Goal: Task Accomplishment & Management: Complete application form

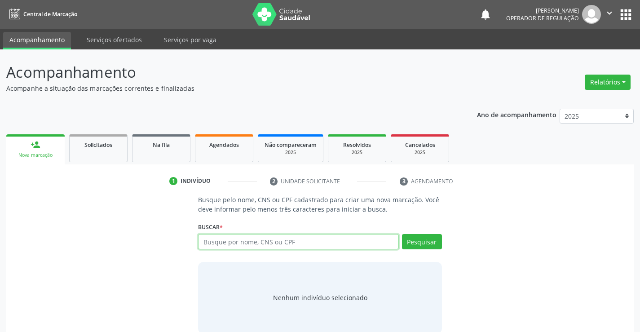
click at [260, 240] on input "text" at bounding box center [298, 241] width 200 height 15
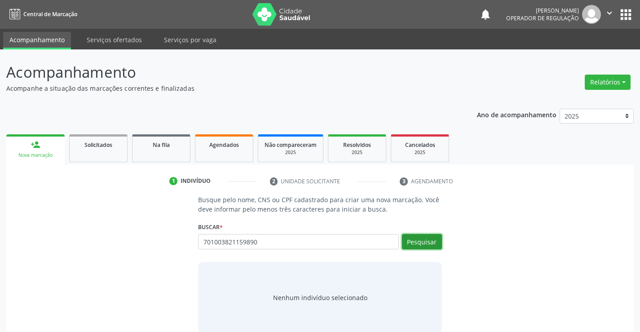
click at [423, 241] on button "Pesquisar" at bounding box center [422, 241] width 40 height 15
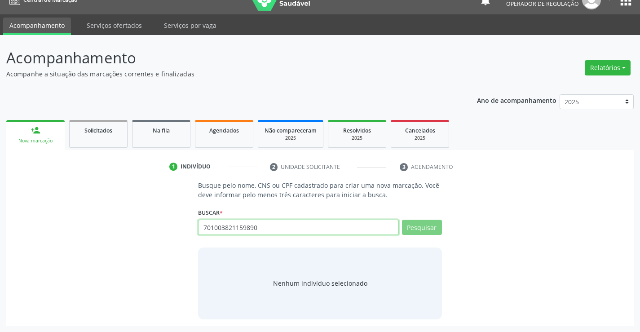
click at [268, 224] on input "701003821159890" at bounding box center [298, 227] width 200 height 15
type input "7"
type input "701"
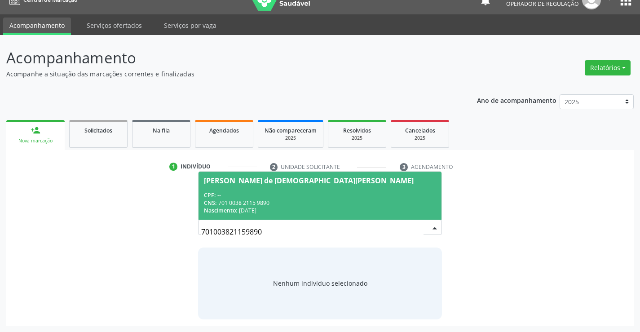
click at [273, 200] on div "CNS: 701 0038 2115 9890" at bounding box center [320, 203] width 232 height 8
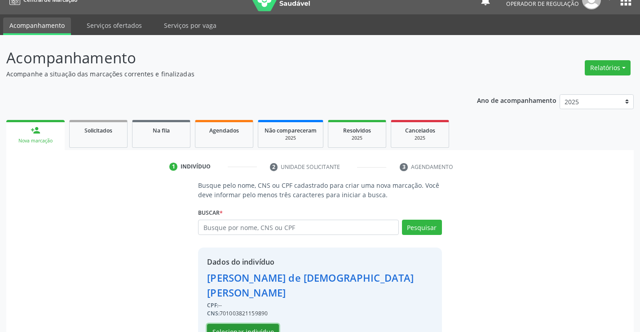
click at [255, 324] on button "Selecionar indivíduo" at bounding box center [243, 331] width 72 height 15
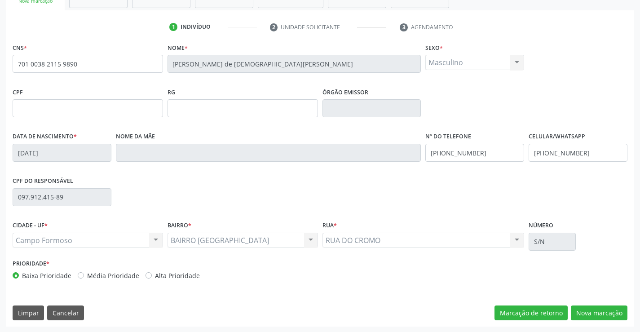
scroll to position [155, 0]
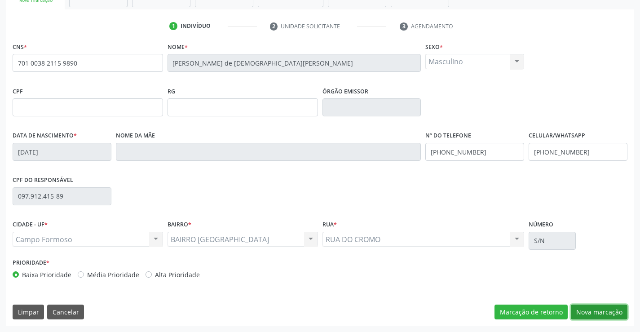
click at [588, 307] on button "Nova marcação" at bounding box center [599, 311] width 57 height 15
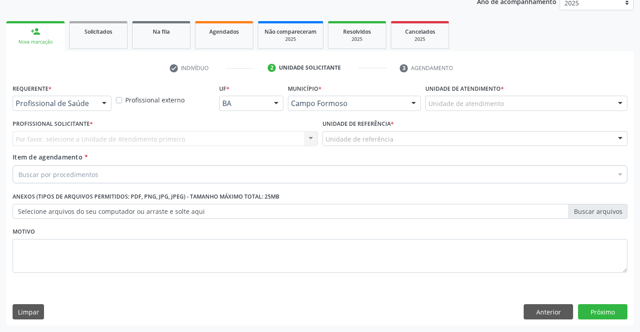
scroll to position [113, 0]
click at [538, 311] on button "Anterior" at bounding box center [547, 311] width 49 height 15
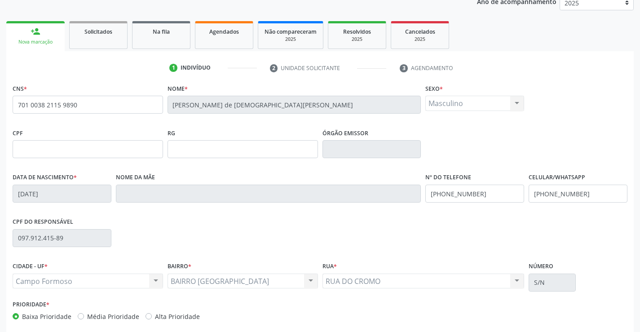
scroll to position [155, 0]
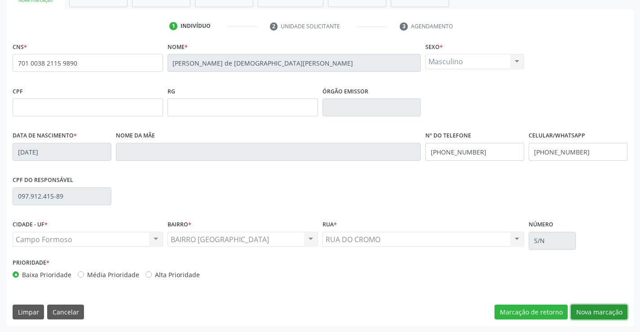
click at [595, 309] on button "Nova marcação" at bounding box center [599, 311] width 57 height 15
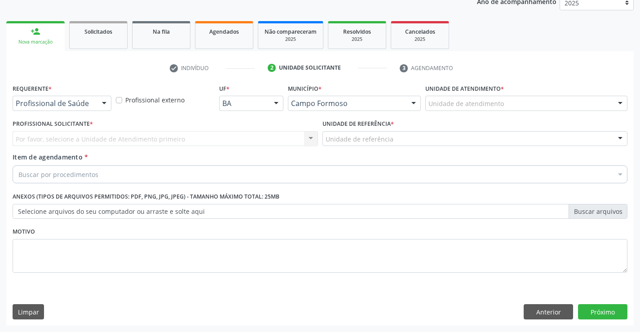
scroll to position [113, 0]
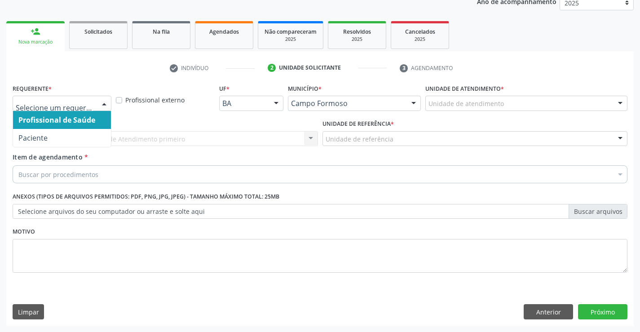
click at [106, 102] on div at bounding box center [103, 103] width 13 height 15
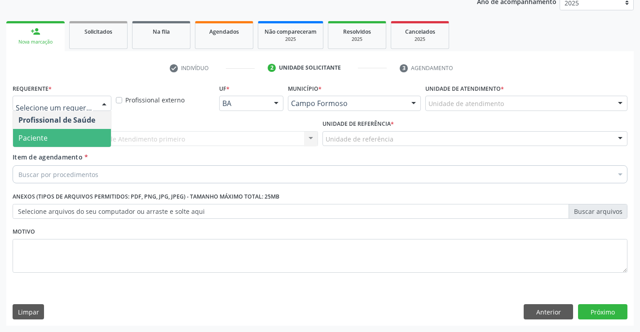
click at [92, 140] on span "Paciente" at bounding box center [62, 138] width 98 height 18
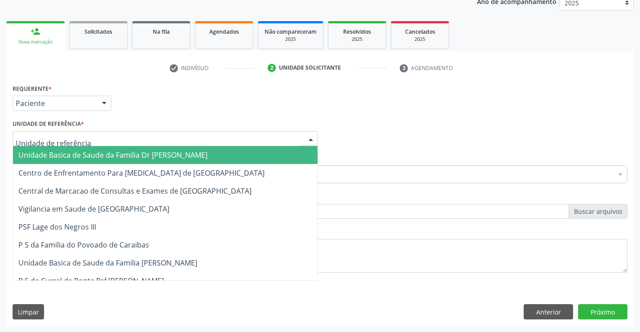
click at [120, 139] on div at bounding box center [165, 138] width 305 height 15
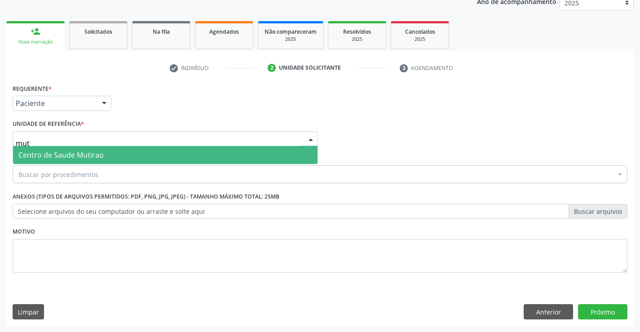
type input "muti"
click at [128, 156] on span "Centro de Saude Mutirao" at bounding box center [165, 155] width 304 height 18
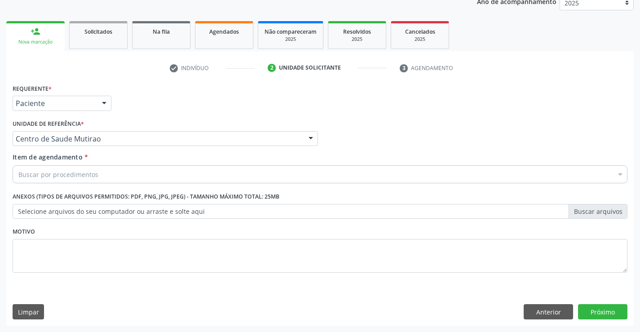
click at [119, 177] on div "Buscar por procedimentos" at bounding box center [320, 174] width 615 height 18
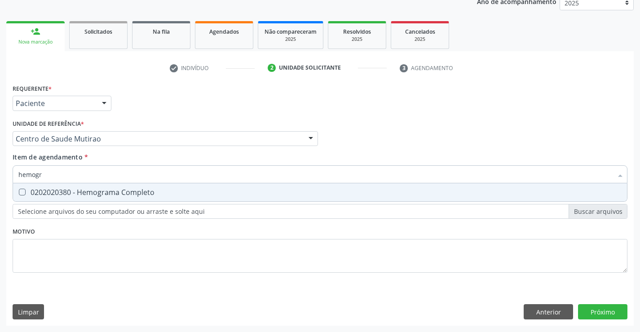
type input "hemogra"
click at [125, 191] on div "0202020380 - Hemograma Completo" at bounding box center [319, 192] width 603 height 7
checkbox Completo "true"
type input "hemogra"
click at [124, 230] on div "Requerente * Paciente Profissional de Saúde Paciente Nenhum resultado encontrad…" at bounding box center [320, 183] width 615 height 203
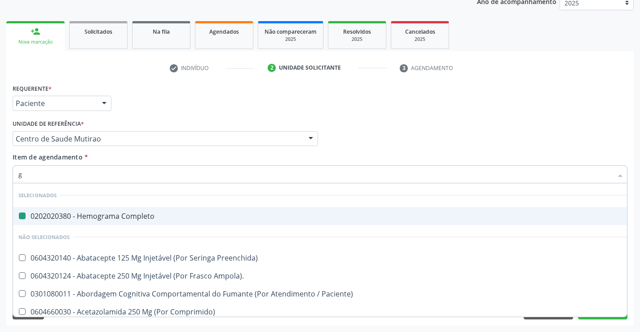
type input "gl"
checkbox Completo "false"
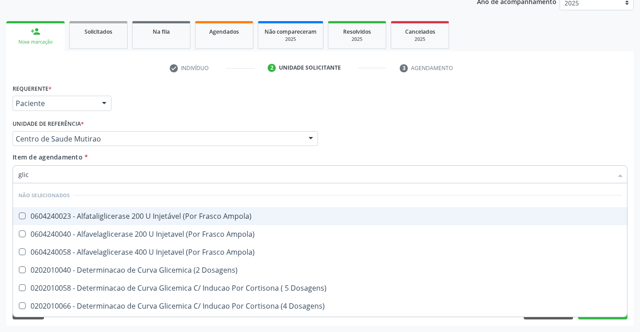
type input "glico"
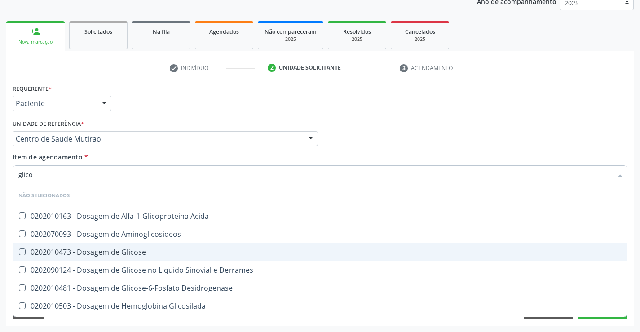
click at [129, 248] on div "0202010473 - Dosagem de Glicose" at bounding box center [319, 251] width 603 height 7
checkbox Glicose "true"
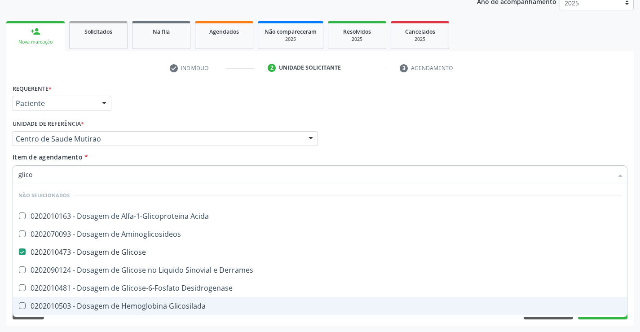
type input "glico"
click at [136, 326] on div "Acompanhamento Acompanhe a situação das marcações correntes e finalizadas Relat…" at bounding box center [320, 134] width 640 height 396
checkbox Acida "true"
checkbox Aminoglicosideos "true"
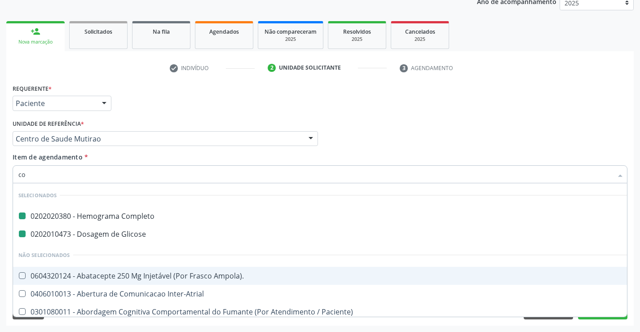
type input "col"
checkbox Completo "false"
checkbox Glicose "false"
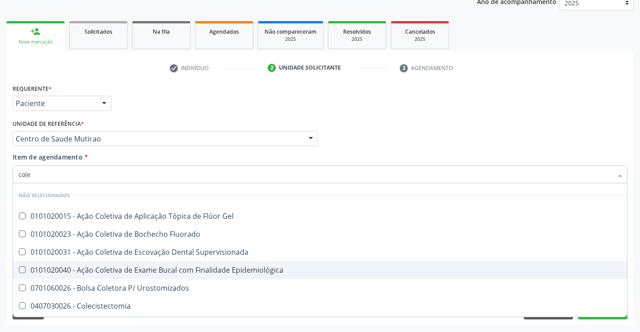
type input "coles"
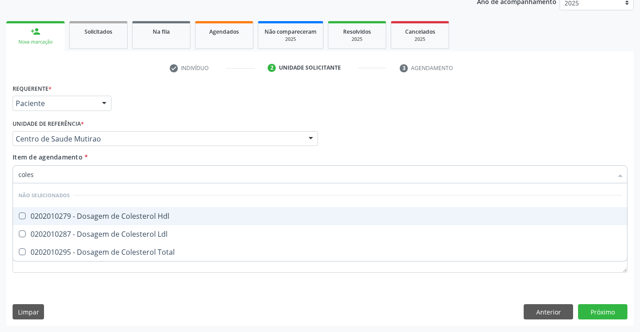
drag, startPoint x: 113, startPoint y: 215, endPoint x: 112, endPoint y: 242, distance: 27.0
click at [113, 218] on div "0202010279 - Dosagem de Colesterol Hdl" at bounding box center [319, 215] width 603 height 7
checkbox Hdl "true"
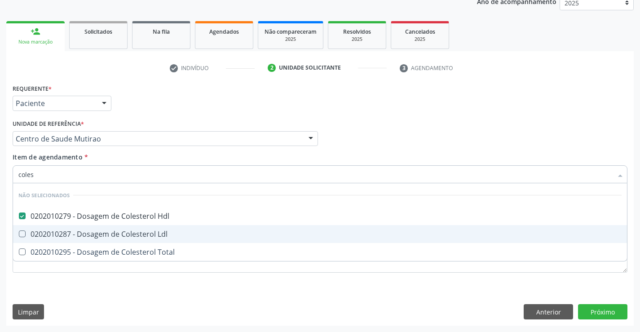
drag, startPoint x: 110, startPoint y: 231, endPoint x: 106, endPoint y: 249, distance: 18.5
click at [110, 232] on div "0202010287 - Dosagem de Colesterol Ldl" at bounding box center [319, 233] width 603 height 7
checkbox Ldl "true"
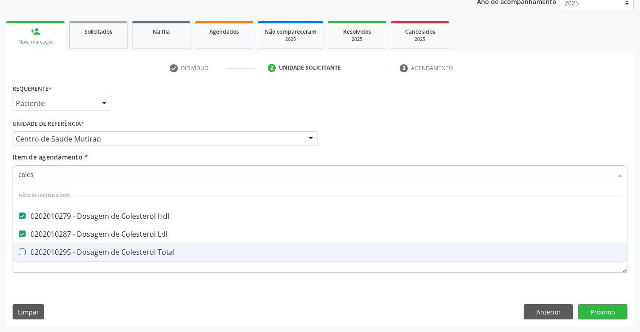
click at [106, 250] on div "0202010295 - Dosagem de Colesterol Total" at bounding box center [319, 251] width 603 height 7
checkbox Total "true"
click at [113, 275] on div "Requerente * Paciente Profissional de Saúde Paciente Nenhum resultado encontrad…" at bounding box center [320, 183] width 615 height 203
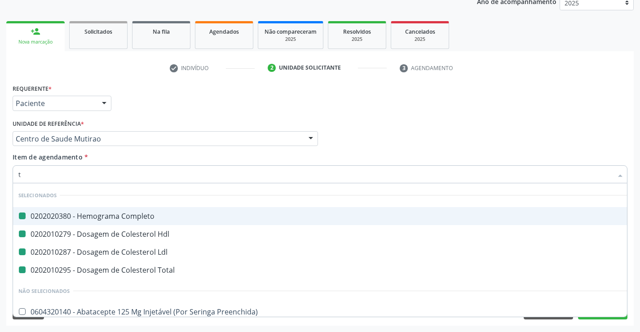
type input "tr"
checkbox Completo "false"
checkbox Hdl "false"
checkbox Ldl "false"
checkbox Total "false"
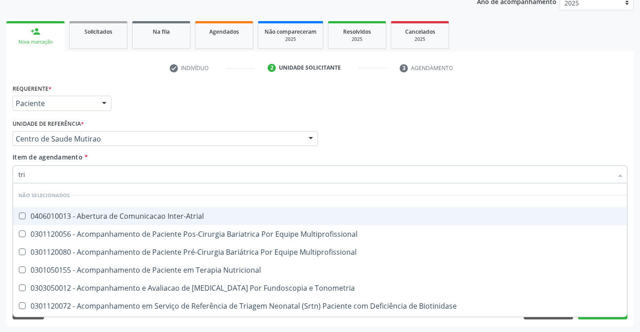
type input "trig"
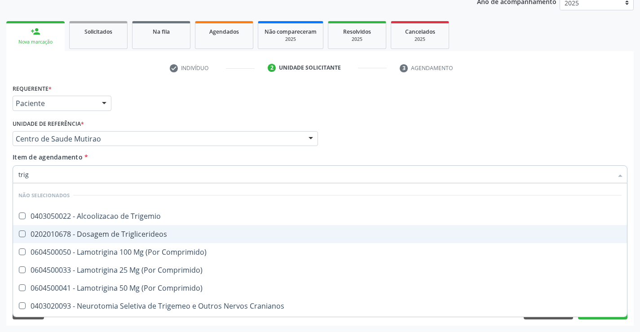
click at [111, 235] on div "0202010678 - Dosagem de Triglicerideos" at bounding box center [319, 233] width 603 height 7
checkbox Triglicerideos "true"
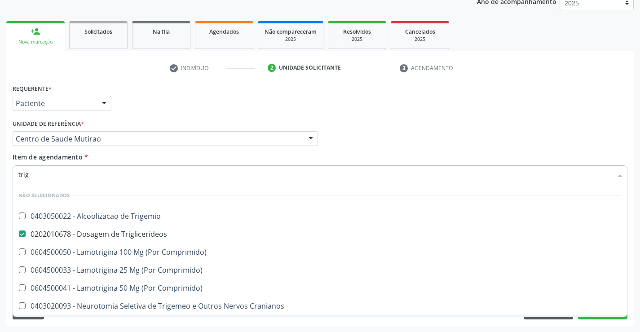
click at [114, 325] on div "Requerente * Paciente Profissional de Saúde Paciente Nenhum resultado encontrad…" at bounding box center [319, 204] width 627 height 244
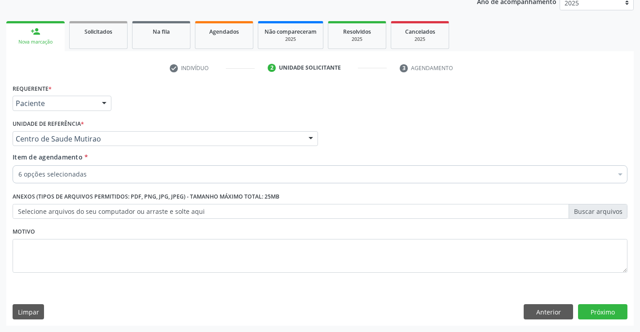
scroll to position [0, 0]
drag, startPoint x: 98, startPoint y: 170, endPoint x: 97, endPoint y: 176, distance: 5.6
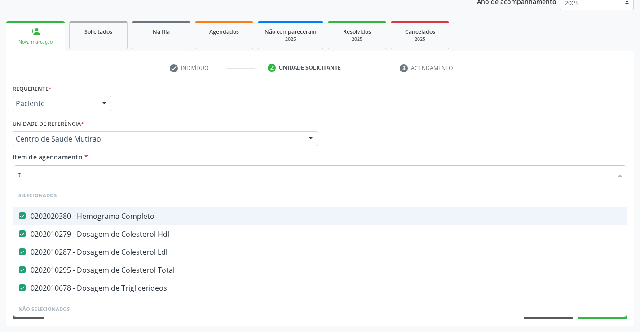
scroll to position [17, 0]
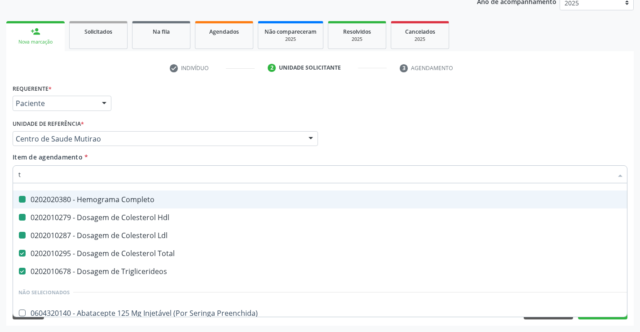
type input "tg"
checkbox Completo "false"
checkbox Hdl "false"
checkbox Ldl "false"
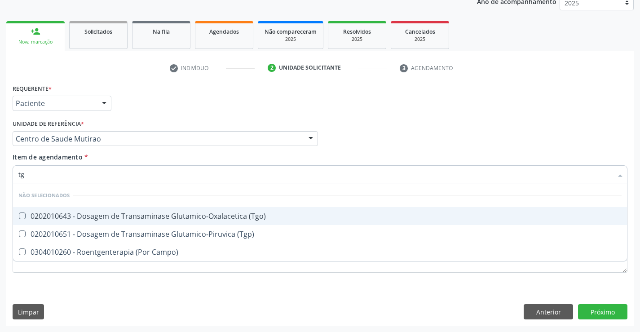
scroll to position [0, 0]
click at [175, 215] on div "0202010643 - Dosagem de Transaminase Glutamico-Oxalacetica (Tgo)" at bounding box center [319, 215] width 603 height 7
checkbox \(Tgo\) "true"
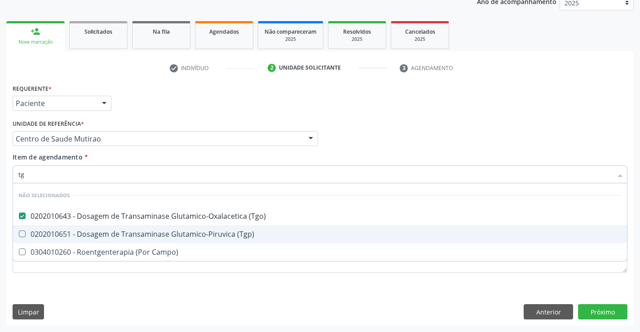
click at [176, 234] on div "0202010651 - Dosagem de Transaminase Glutamico-Piruvica (Tgp)" at bounding box center [319, 233] width 603 height 7
checkbox \(Tgp\) "true"
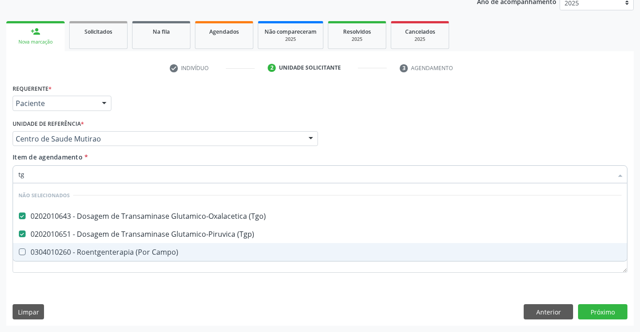
click at [170, 293] on div "Requerente * Paciente Profissional de Saúde Paciente Nenhum resultado encontrad…" at bounding box center [319, 204] width 627 height 244
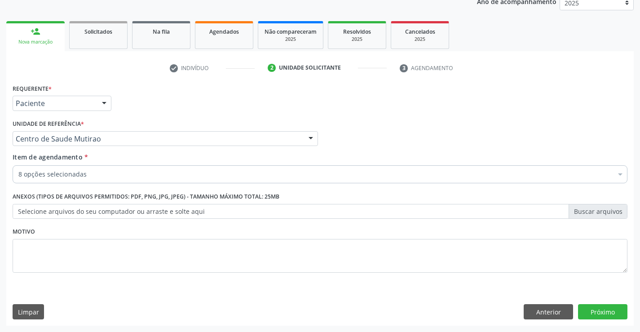
click at [94, 180] on div "8 opções selecionadas" at bounding box center [320, 174] width 615 height 18
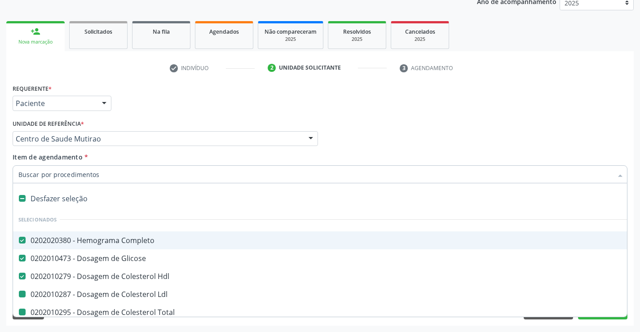
type input "u"
checkbox Ldl "false"
checkbox Total "false"
checkbox Triglicerideos "false"
checkbox \(Tgo\) "false"
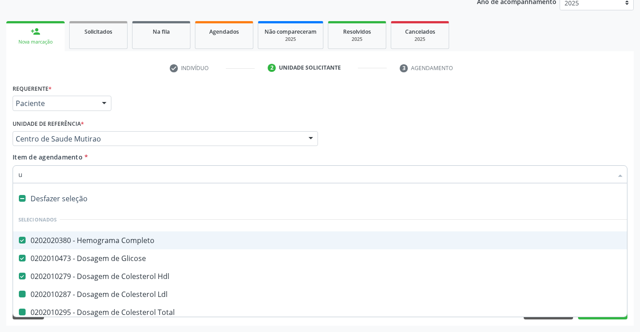
checkbox \(Tgp\) "false"
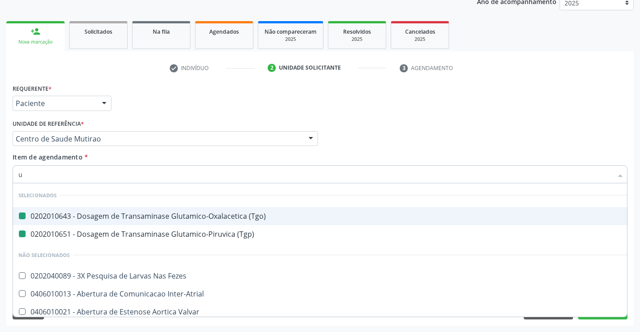
type input "ur"
checkbox \(Tgo\) "false"
checkbox \(Tgp\) "false"
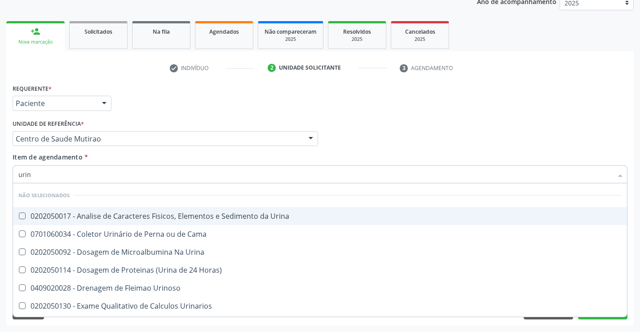
type input "urina"
click at [137, 215] on div "0202050017 - Analise de Caracteres Fisicos, Elementos e Sedimento da Urina" at bounding box center [319, 215] width 603 height 7
checkbox Urina "true"
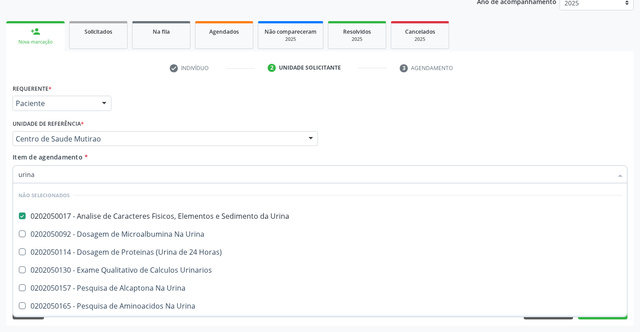
click at [151, 323] on div "Requerente * Paciente Profissional de Saúde Paciente Nenhum resultado encontrad…" at bounding box center [319, 204] width 627 height 244
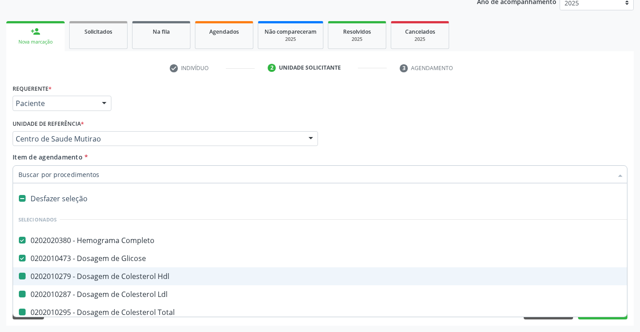
type input "f"
checkbox Ldl "false"
checkbox Total "false"
checkbox Triglicerideos "false"
checkbox \(Tgo\) "false"
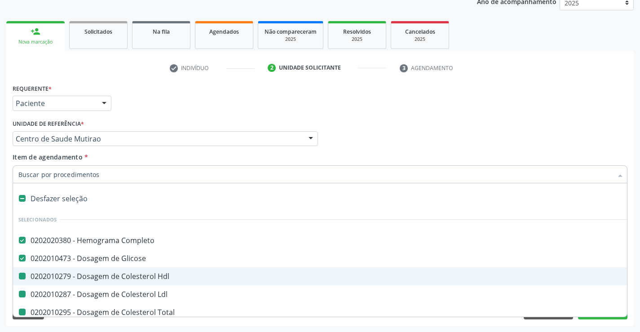
checkbox \(Tgp\) "false"
checkbox Urina "false"
checkbox Hdl "false"
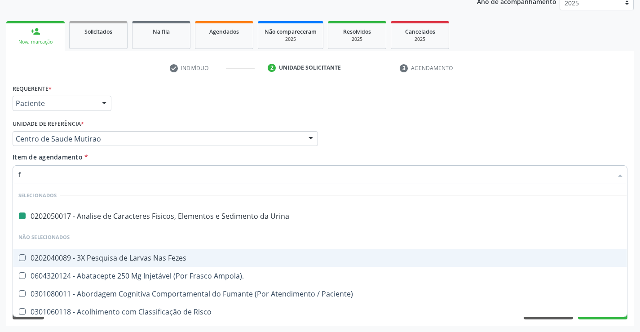
type input "fe"
checkbox Urina "false"
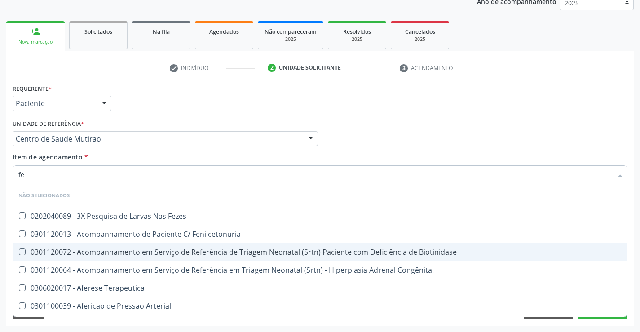
type input "fez"
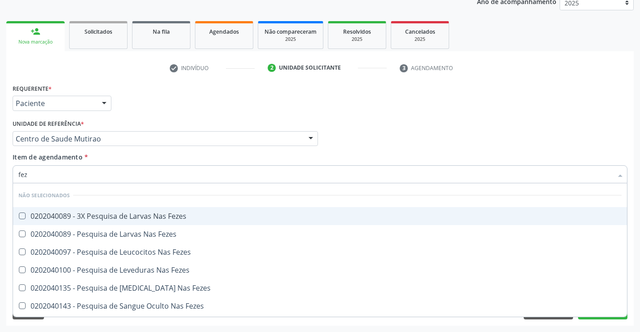
click at [137, 216] on div "0202040089 - 3X Pesquisa de Larvas Nas Fezes" at bounding box center [319, 215] width 603 height 7
checkbox Fezes "true"
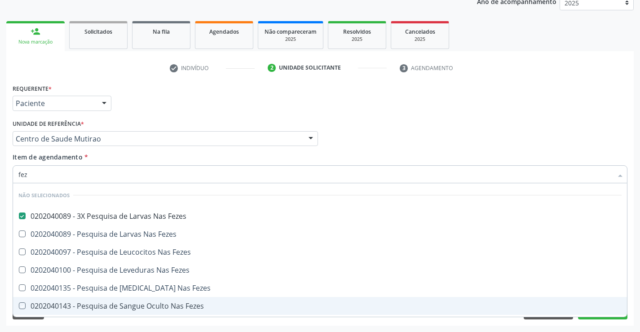
click at [174, 325] on div "Requerente * Paciente Profissional de Saúde Paciente Nenhum resultado encontrad…" at bounding box center [319, 204] width 627 height 244
checkbox Fezes "true"
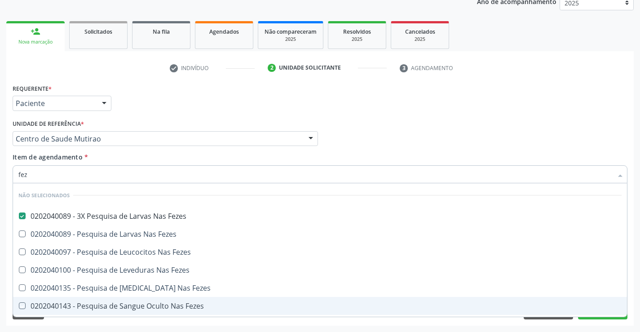
checkbox Fezes "true"
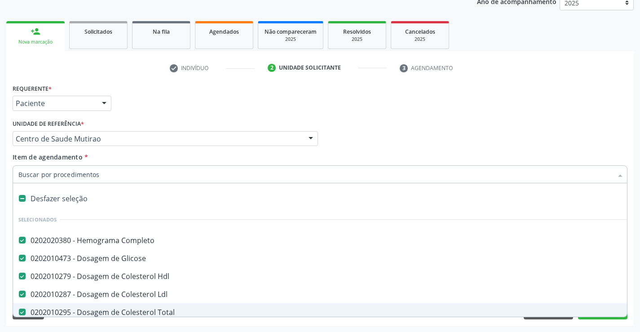
click at [382, 320] on div "Requerente * Paciente Profissional de Saúde Paciente Nenhum resultado encontrad…" at bounding box center [319, 204] width 627 height 244
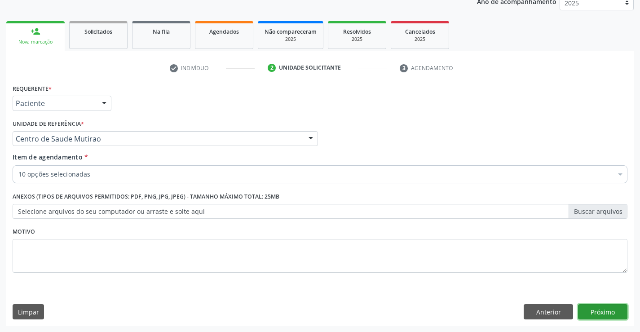
click at [608, 313] on button "Próximo" at bounding box center [602, 311] width 49 height 15
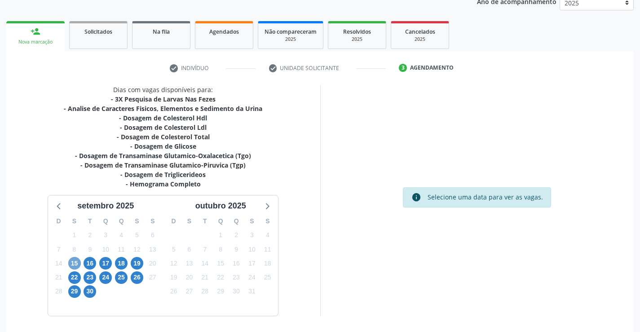
click at [75, 263] on span "15" at bounding box center [74, 263] width 13 height 13
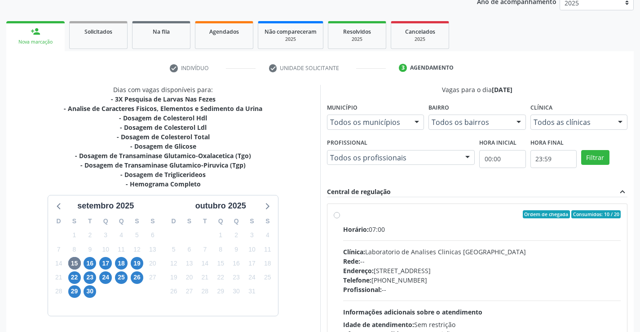
click at [343, 214] on label "Ordem de chegada Consumidos: 10 / 20 Horário: 07:00 Clínica: Laboratorio de Ana…" at bounding box center [482, 279] width 278 height 138
click at [339, 214] on input "Ordem de chegada Consumidos: 10 / 20 Horário: 07:00 Clínica: Laboratorio de Ana…" at bounding box center [337, 214] width 6 height 8
radio input "true"
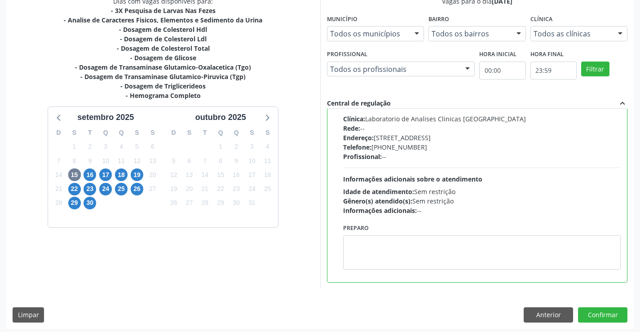
scroll to position [205, 0]
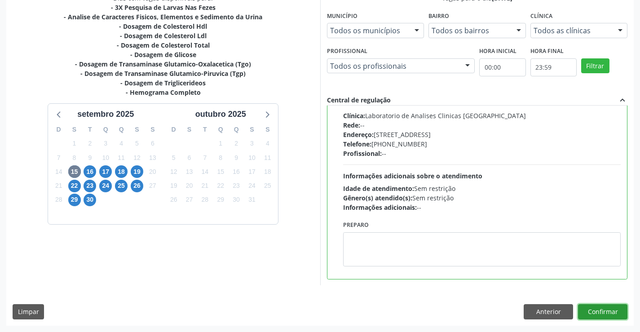
click at [597, 310] on button "Confirmar" at bounding box center [602, 311] width 49 height 15
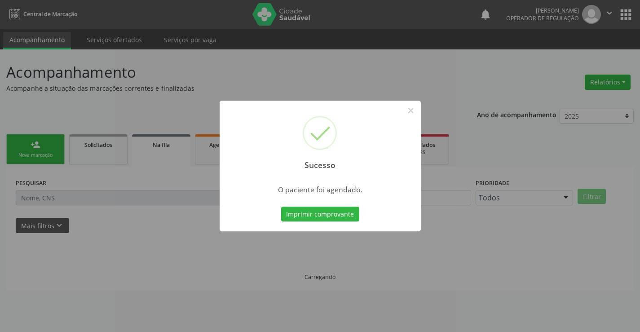
scroll to position [0, 0]
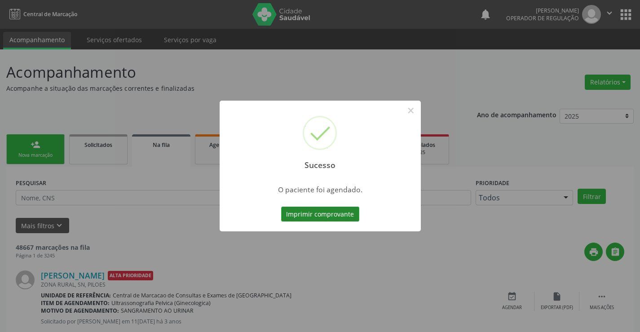
click at [320, 213] on button "Imprimir comprovante" at bounding box center [320, 214] width 78 height 15
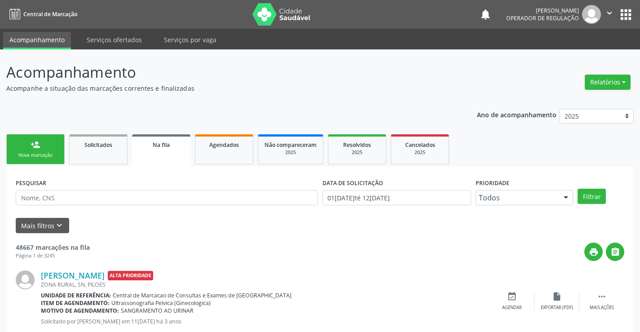
click at [55, 159] on link "person_add Nova marcação" at bounding box center [35, 149] width 58 height 30
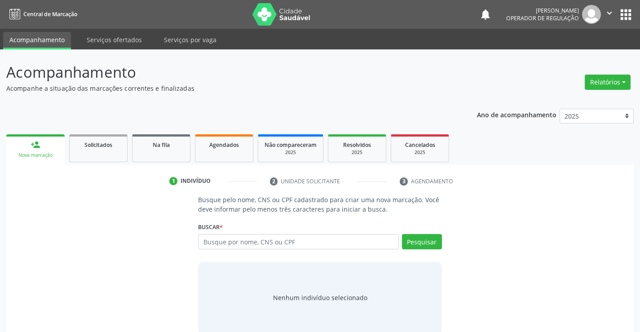
click at [59, 153] on link "person_add Nova marcação" at bounding box center [35, 149] width 58 height 30
click at [263, 241] on input "text" at bounding box center [298, 241] width 200 height 15
click at [243, 245] on input "text" at bounding box center [298, 241] width 200 height 15
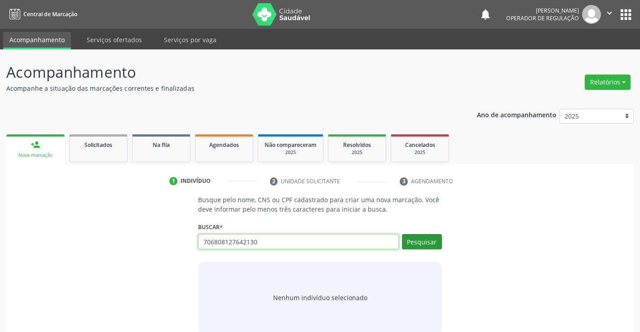
type input "706808127642130"
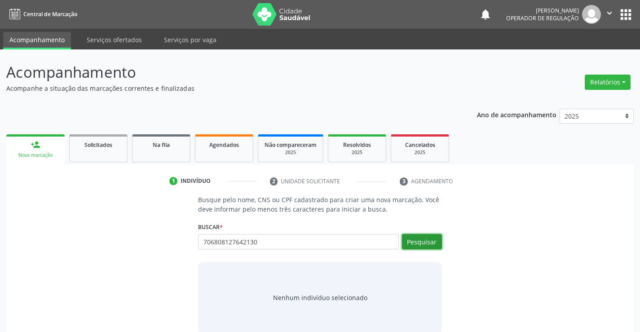
click at [413, 242] on button "Pesquisar" at bounding box center [422, 241] width 40 height 15
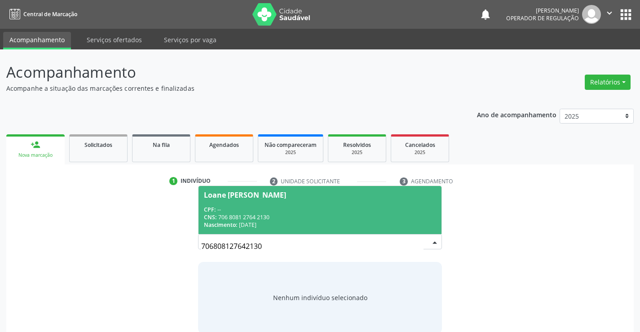
click at [273, 212] on div "CPF: --" at bounding box center [320, 210] width 232 height 8
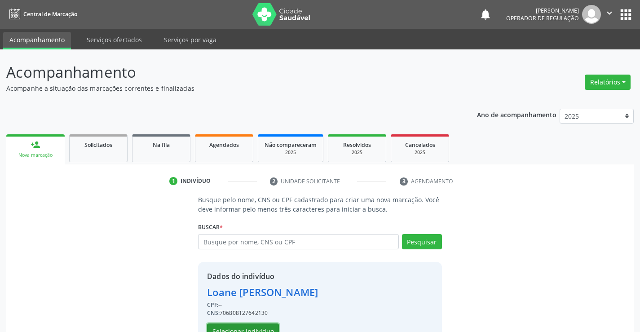
click at [239, 327] on button "Selecionar indivíduo" at bounding box center [243, 330] width 72 height 15
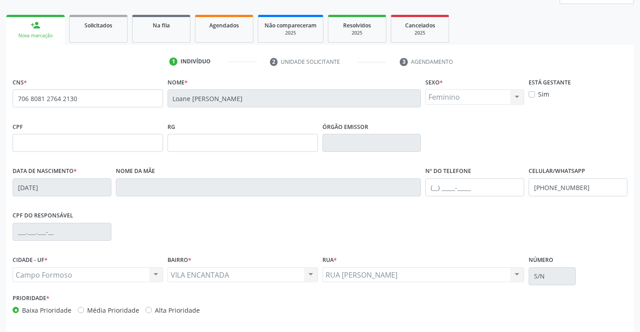
scroll to position [155, 0]
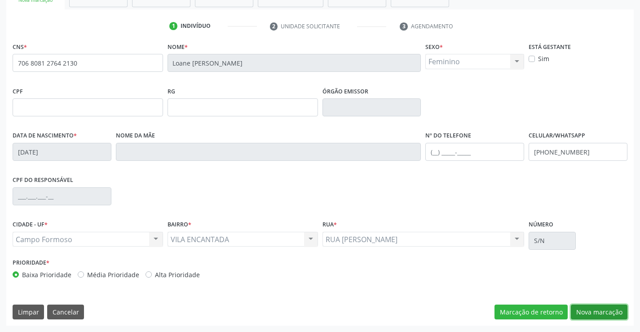
click at [579, 312] on button "Nova marcação" at bounding box center [599, 311] width 57 height 15
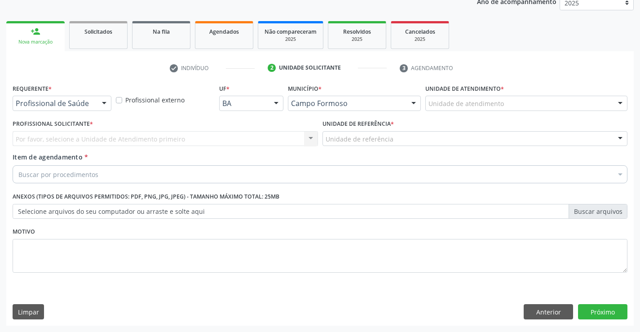
scroll to position [113, 0]
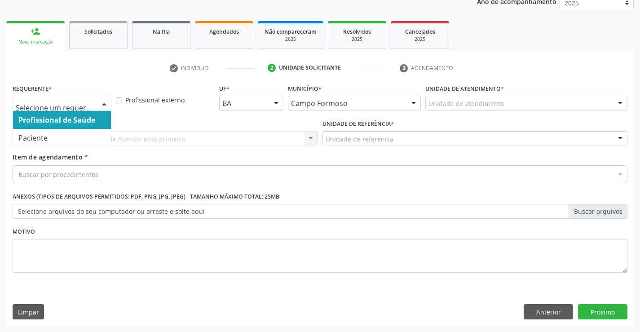
click at [107, 102] on div at bounding box center [103, 103] width 13 height 15
click at [81, 121] on span "Profissional de Saúde" at bounding box center [56, 120] width 77 height 10
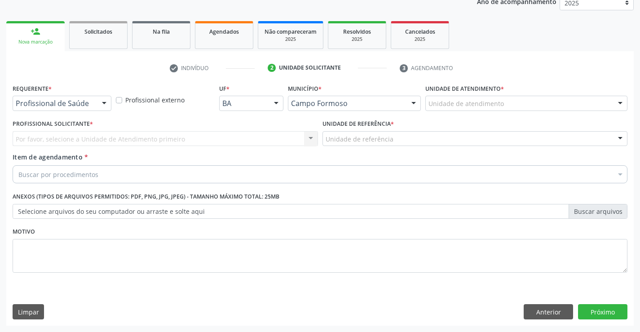
click at [78, 138] on div "Por favor, selecione a Unidade de Atendimento primeiro Nenhum resultado encontr…" at bounding box center [165, 138] width 305 height 15
click at [78, 137] on div "Por favor, selecione a Unidade de Atendimento primeiro Nenhum resultado encontr…" at bounding box center [165, 138] width 305 height 15
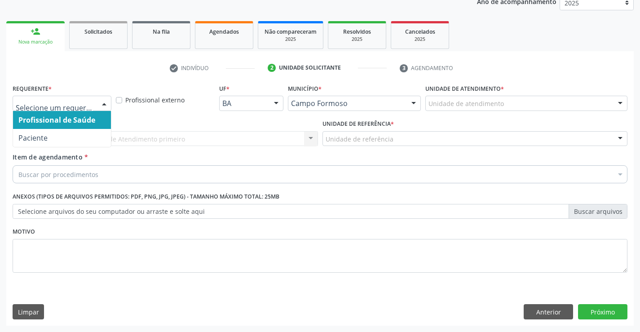
click at [105, 103] on div at bounding box center [103, 103] width 13 height 15
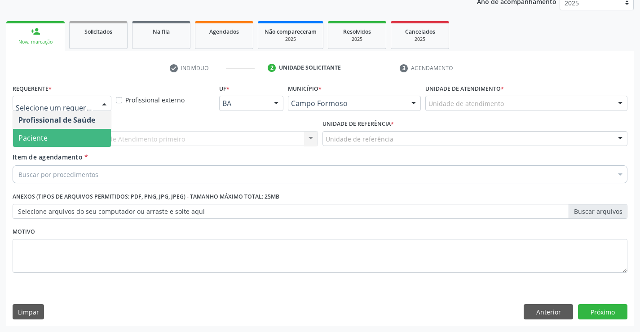
click at [63, 135] on span "Paciente" at bounding box center [62, 138] width 98 height 18
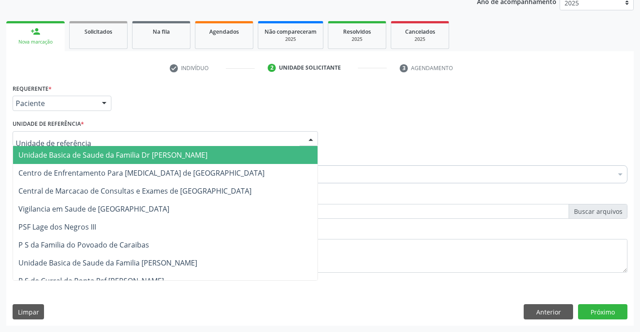
click at [105, 140] on div at bounding box center [165, 138] width 305 height 15
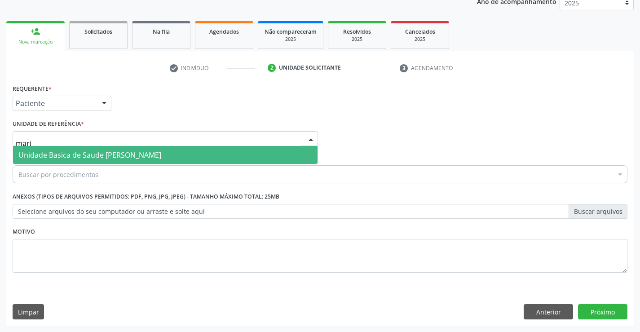
type input "maria"
click at [112, 154] on span "Unidade Basica de Saude [PERSON_NAME]" at bounding box center [89, 155] width 143 height 10
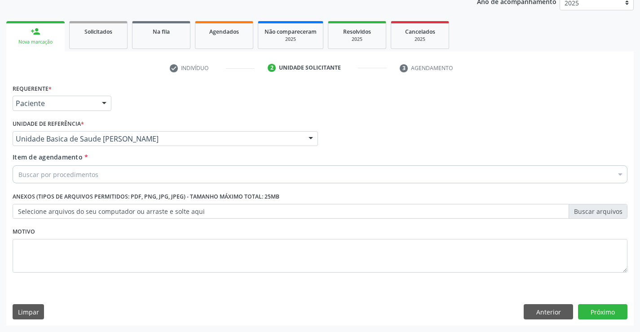
click at [101, 175] on div "Buscar por procedimentos" at bounding box center [320, 174] width 615 height 18
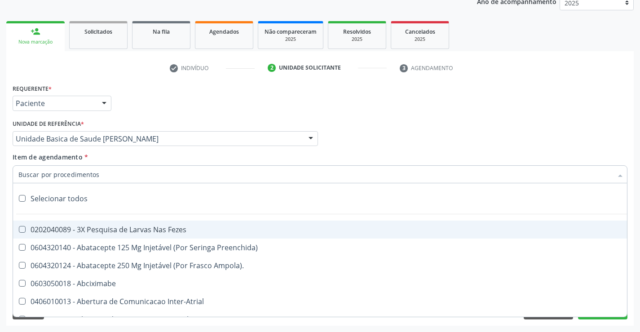
click at [101, 175] on input "Item de agendamento *" at bounding box center [315, 174] width 594 height 18
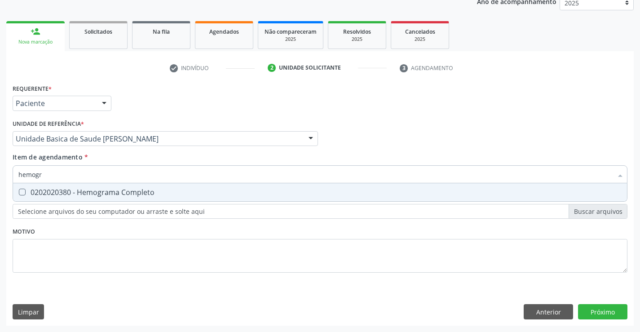
type input "hemogra"
click at [134, 191] on div "0202020380 - Hemograma Completo" at bounding box center [319, 192] width 603 height 7
checkbox Completo "true"
type input "hemogra"
click at [130, 243] on div "Requerente * Paciente Profissional de Saúde Paciente Nenhum resultado encontrad…" at bounding box center [320, 183] width 615 height 203
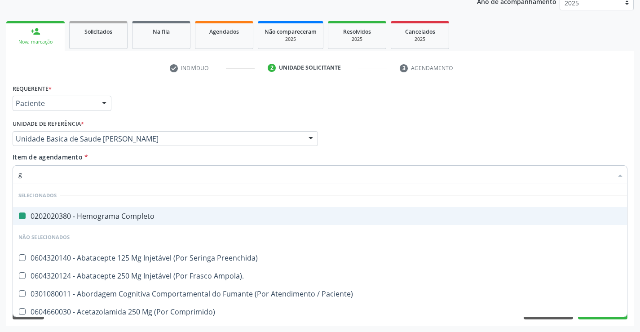
type input "gl"
checkbox Completo "false"
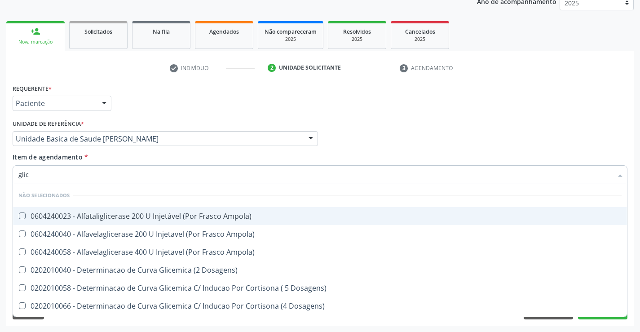
type input "glico"
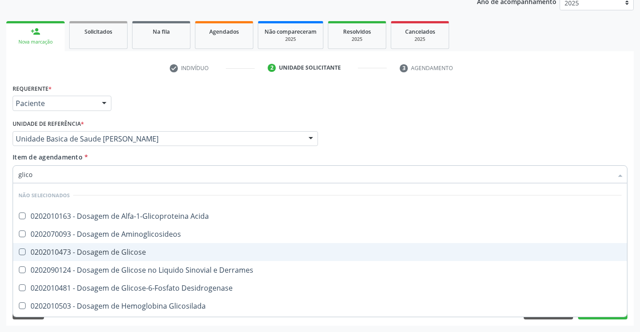
click at [133, 253] on div "0202010473 - Dosagem de Glicose" at bounding box center [319, 251] width 603 height 7
checkbox Glicose "true"
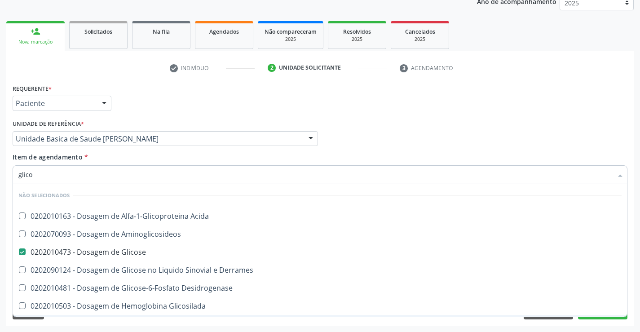
type input "glico"
click at [177, 320] on div "Requerente * Paciente Profissional de Saúde Paciente Nenhum resultado encontrad…" at bounding box center [319, 204] width 627 height 244
checkbox Acida "true"
checkbox Aminoglicosideos "true"
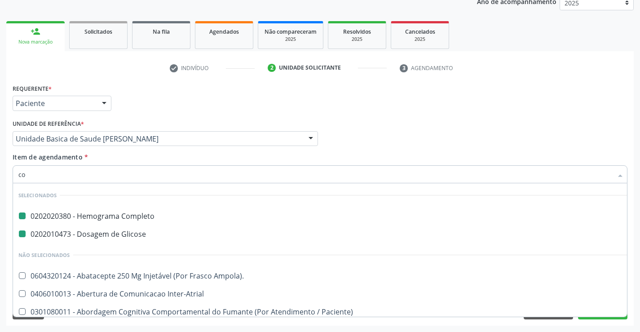
type input "col"
checkbox Completo "false"
checkbox Glicose "false"
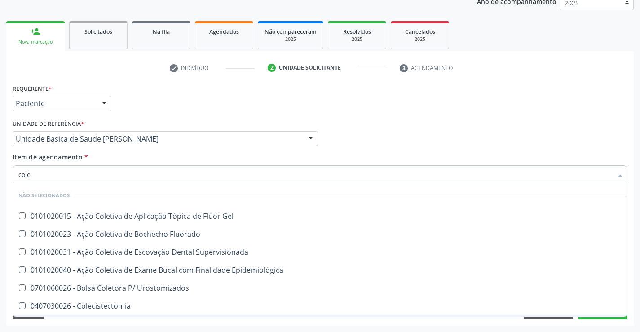
type input "coles"
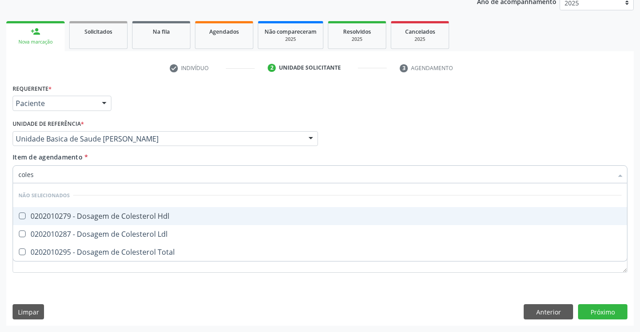
click at [120, 216] on div "0202010279 - Dosagem de Colesterol Hdl" at bounding box center [319, 215] width 603 height 7
checkbox Hdl "true"
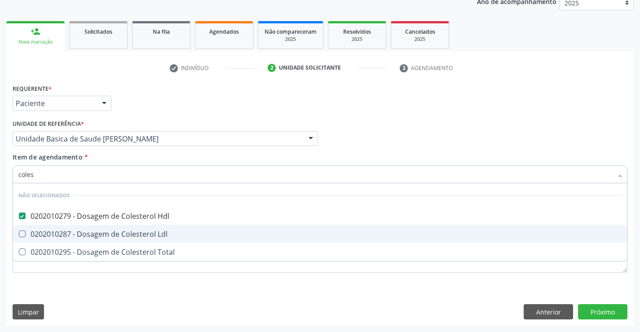
click at [118, 234] on div "0202010287 - Dosagem de Colesterol Ldl" at bounding box center [319, 233] width 603 height 7
checkbox Ldl "true"
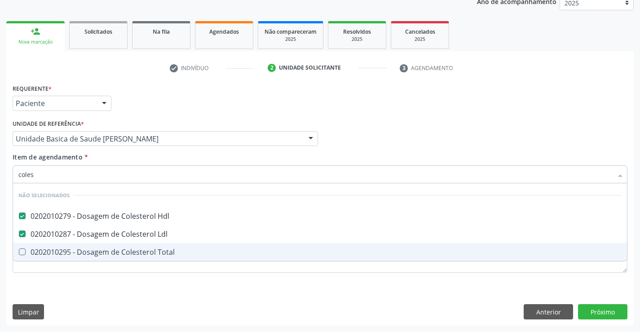
click at [120, 255] on div "0202010295 - Dosagem de Colesterol Total" at bounding box center [319, 251] width 603 height 7
checkbox Total "true"
type input "coles"
click at [116, 286] on div "Requerente * Paciente Profissional de Saúde Paciente Nenhum resultado encontrad…" at bounding box center [319, 204] width 627 height 244
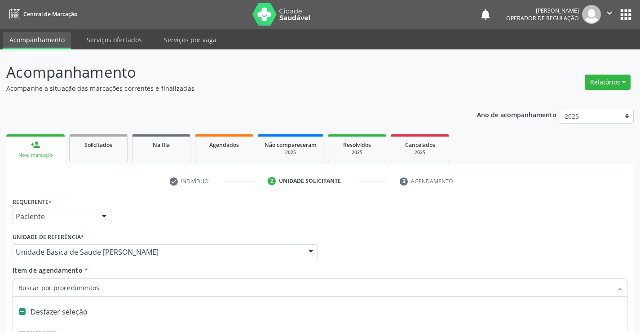
scroll to position [113, 0]
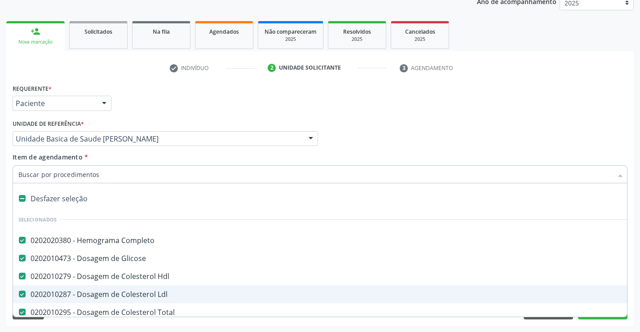
click at [104, 176] on input "Item de agendamento *" at bounding box center [315, 174] width 594 height 18
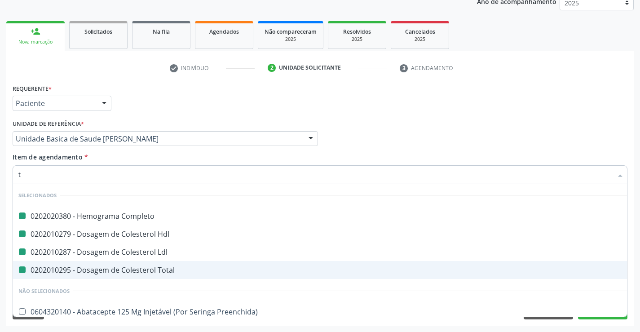
type input "tr"
checkbox Completo "false"
checkbox Hdl "false"
checkbox Ldl "false"
checkbox Total "false"
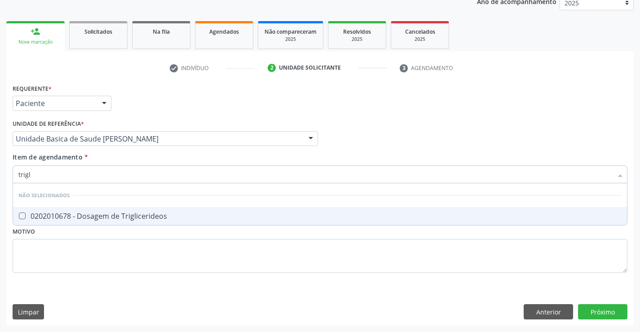
type input "trigli"
click at [132, 217] on div "0202010678 - Dosagem de Triglicerideos" at bounding box center [319, 215] width 603 height 7
checkbox Triglicerideos "true"
type input "trigli"
click at [128, 250] on div "Requerente * Paciente Profissional de Saúde Paciente Nenhum resultado encontrad…" at bounding box center [320, 183] width 615 height 203
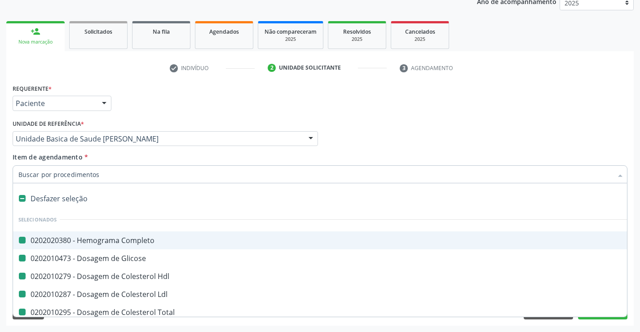
type input "u"
checkbox Completo "false"
checkbox Glicose "false"
checkbox Hdl "false"
checkbox Ldl "false"
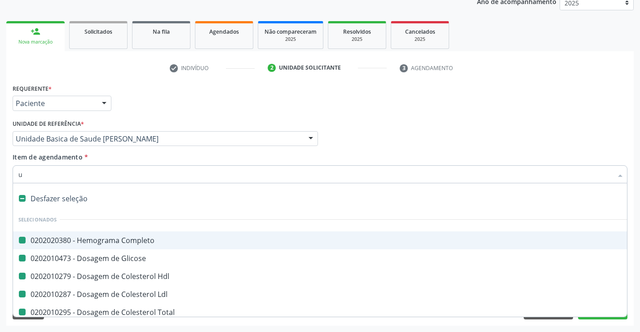
checkbox Total "false"
checkbox Triglicerideos "false"
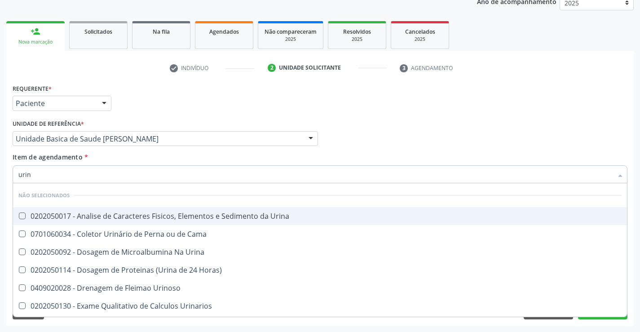
type input "urina"
click at [115, 218] on div "0202050017 - Analise de Caracteres Fisicos, Elementos e Sedimento da Urina" at bounding box center [319, 215] width 603 height 7
checkbox Urina "true"
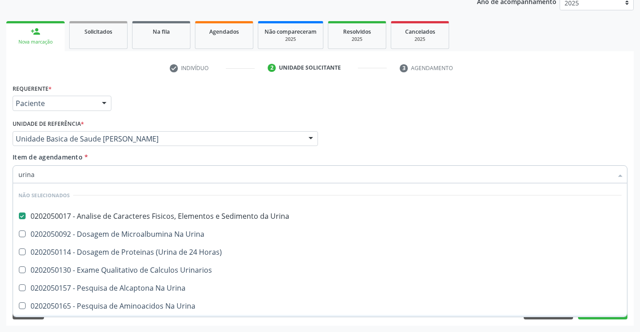
type input "urina"
drag, startPoint x: 161, startPoint y: 325, endPoint x: 132, endPoint y: 235, distance: 94.4
click at [161, 324] on div "Requerente * Paciente Profissional de Saúde Paciente Nenhum resultado encontrad…" at bounding box center [319, 204] width 627 height 244
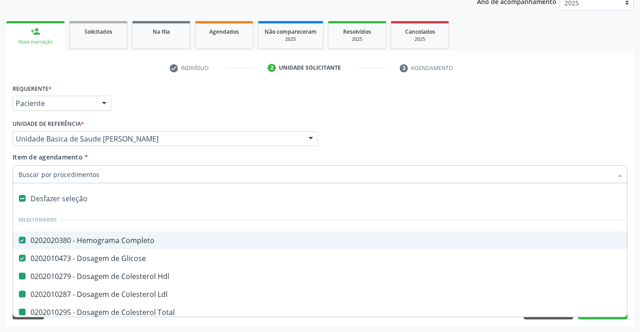
type input "f"
checkbox Hdl "false"
checkbox Ldl "false"
checkbox Total "false"
checkbox Triglicerideos "false"
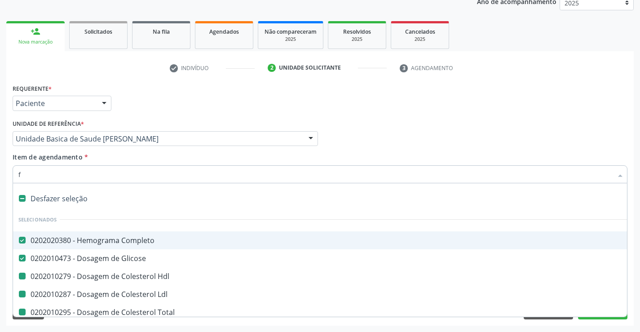
checkbox Urina "false"
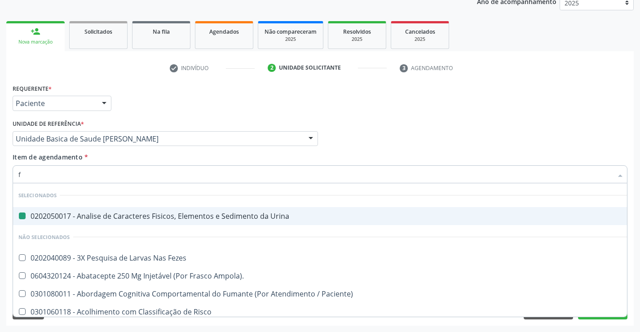
type input "fe"
checkbox Urina "false"
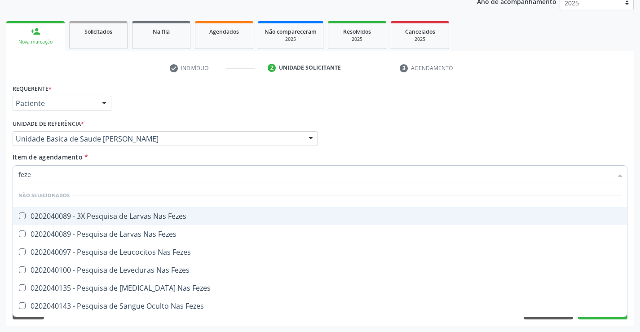
type input "fezes"
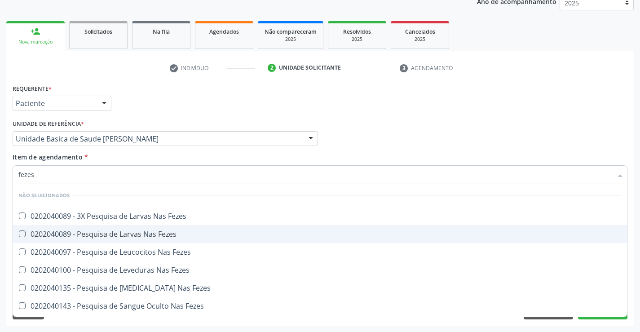
drag, startPoint x: 120, startPoint y: 232, endPoint x: 126, endPoint y: 281, distance: 50.2
click at [121, 233] on div "0202040089 - Pesquisa de Larvas Nas Fezes" at bounding box center [319, 233] width 603 height 7
checkbox Fezes "true"
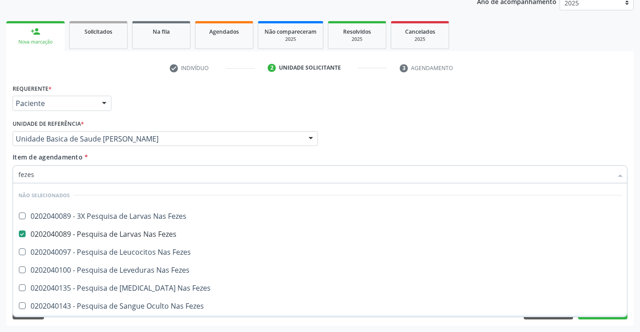
type input "fezes"
click at [136, 325] on div "Requerente * Paciente Profissional de Saúde Paciente Nenhum resultado encontrad…" at bounding box center [319, 204] width 627 height 244
checkbox Fezes "true"
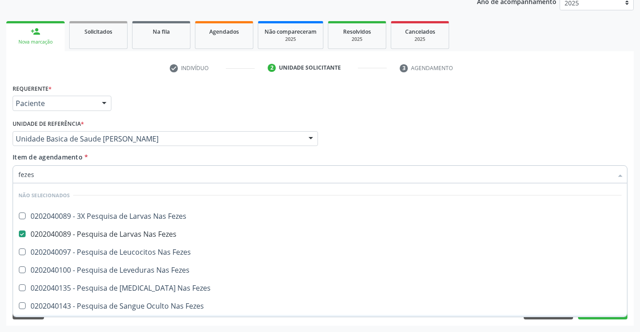
checkbox Fezes "true"
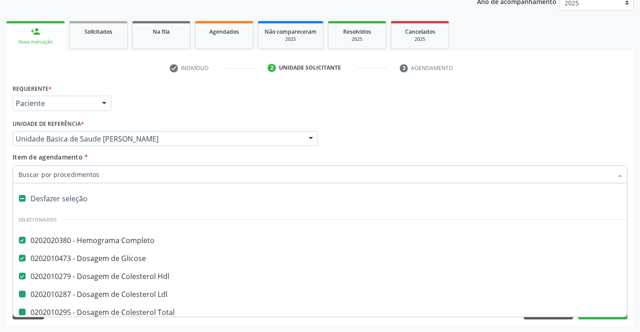
type input "u"
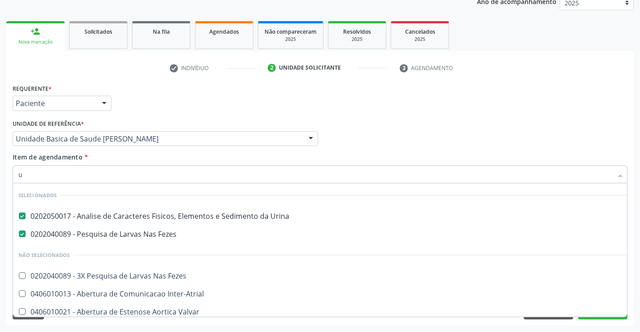
checkbox Fezes "false"
checkbox Inter-Atrial "false"
checkbox Valvar "false"
checkbox Adolescente\) "false"
checkbox Valvar "false"
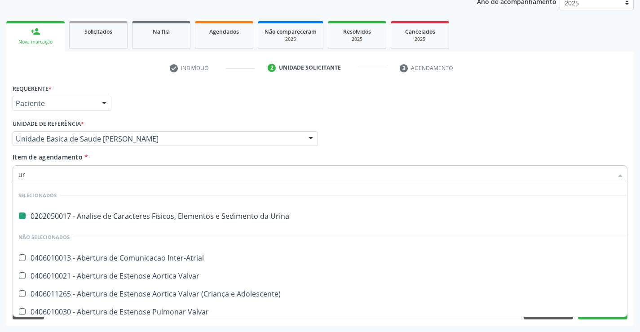
type input "ure"
checkbox Urina "false"
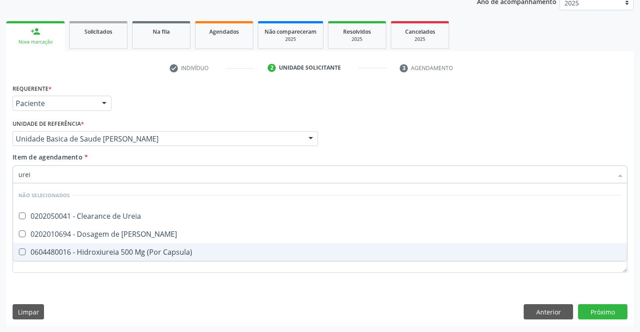
type input "ureia"
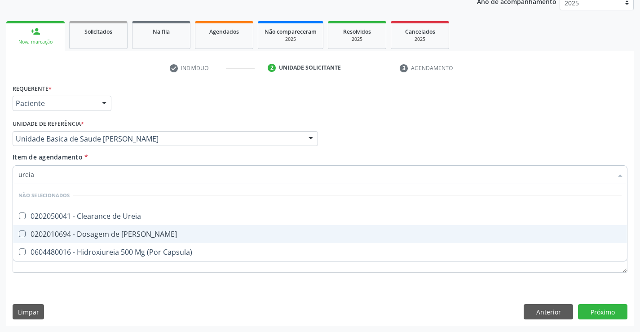
click at [105, 236] on div "0202010694 - Dosagem de [PERSON_NAME]" at bounding box center [319, 233] width 603 height 7
checkbox Ureia "true"
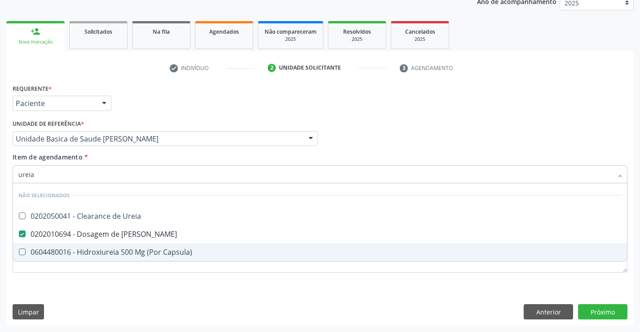
click at [114, 306] on div "Requerente * Paciente Profissional de Saúde Paciente Nenhum resultado encontrad…" at bounding box center [319, 204] width 627 height 244
checkbox Ureia "true"
checkbox Capsula\) "true"
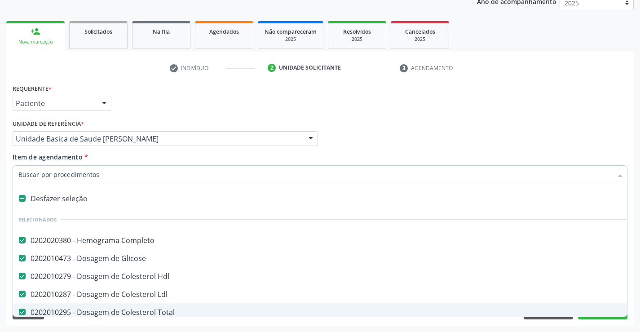
type input "c"
checkbox Ureia "false"
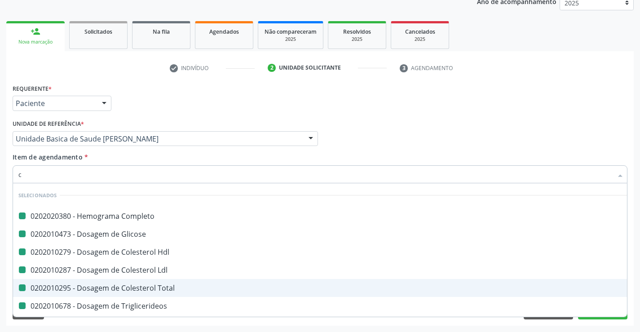
type input "cr"
checkbox Completo "false"
checkbox Hdl "false"
checkbox Glicose "false"
checkbox Ldl "false"
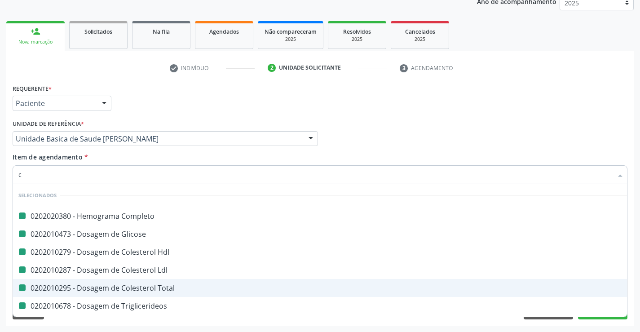
checkbox Total "false"
checkbox Triglicerideos "false"
checkbox Urina "false"
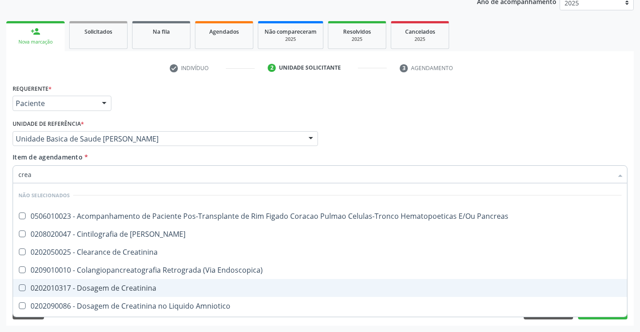
type input "creat"
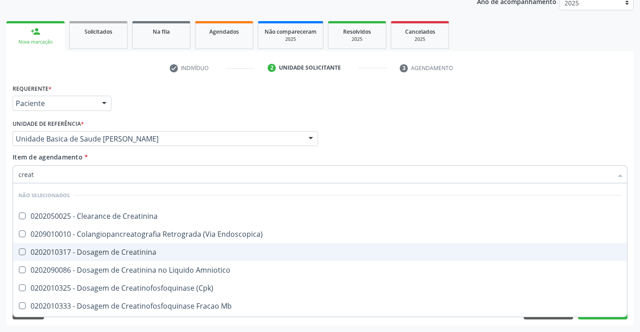
click at [120, 252] on div "0202010317 - Dosagem de Creatinina" at bounding box center [319, 251] width 603 height 7
checkbox Creatinina "true"
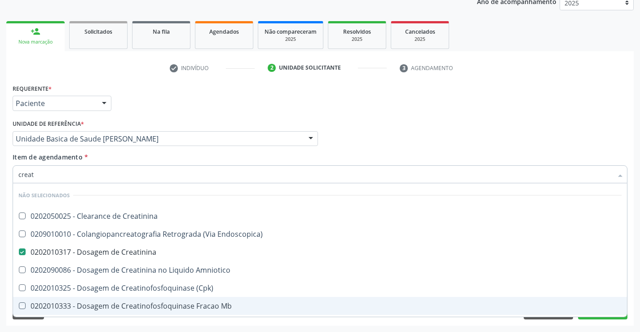
click at [144, 324] on div "Requerente * Paciente Profissional de Saúde Paciente Nenhum resultado encontrad…" at bounding box center [319, 204] width 627 height 244
checkbox Creatinina "true"
checkbox Endoscopica\) "true"
checkbox Amniotico "true"
checkbox \(Cpk\) "true"
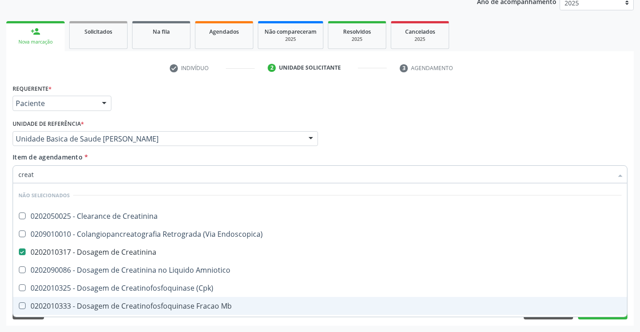
checkbox Mb "true"
checkbox Oncologia "true"
checkbox Videolaparoscopica "true"
checkbox Parcial "true"
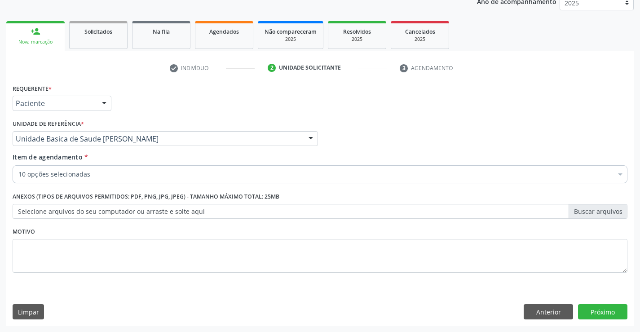
click at [98, 179] on div "10 opções selecionadas" at bounding box center [320, 174] width 615 height 18
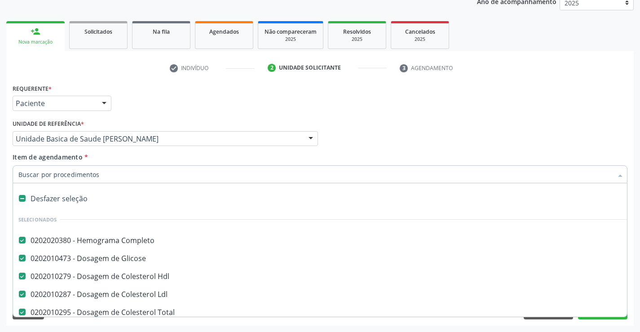
type input "t"
checkbox Ureia "false"
checkbox Creatinina "false"
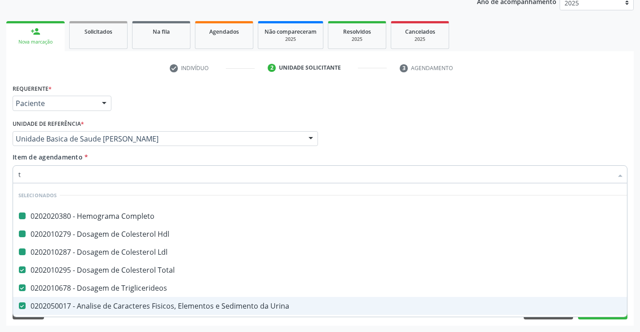
type input "tg"
checkbox Completo "false"
checkbox Ldl "false"
checkbox Hdl "false"
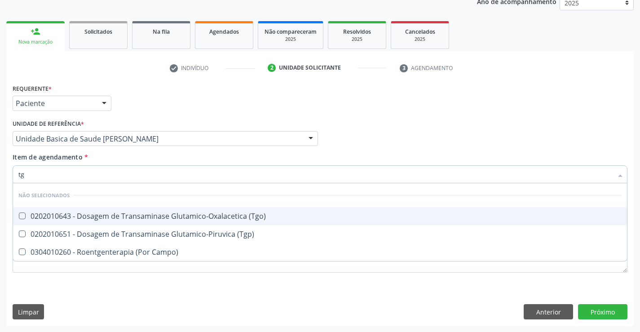
click at [185, 214] on div "0202010643 - Dosagem de Transaminase Glutamico-Oxalacetica (Tgo)" at bounding box center [319, 215] width 603 height 7
checkbox \(Tgo\) "true"
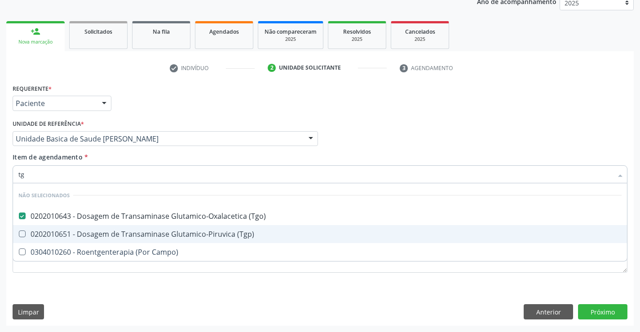
click at [185, 232] on div "0202010651 - Dosagem de Transaminase Glutamico-Piruvica (Tgp)" at bounding box center [319, 233] width 603 height 7
checkbox \(Tgp\) "true"
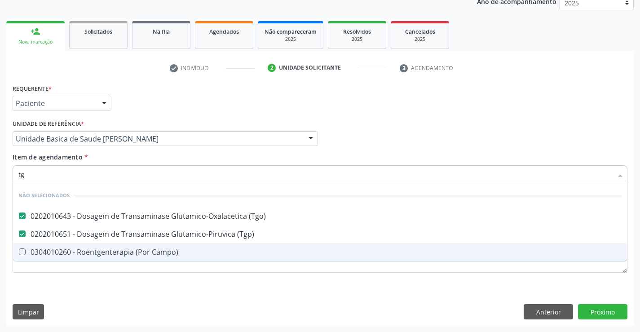
click at [188, 274] on div "Requerente * Paciente Profissional de Saúde Paciente Nenhum resultado encontrad…" at bounding box center [320, 183] width 615 height 203
checkbox Campo\) "true"
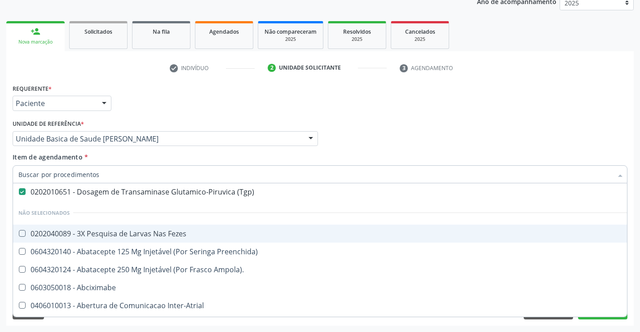
scroll to position [269, 0]
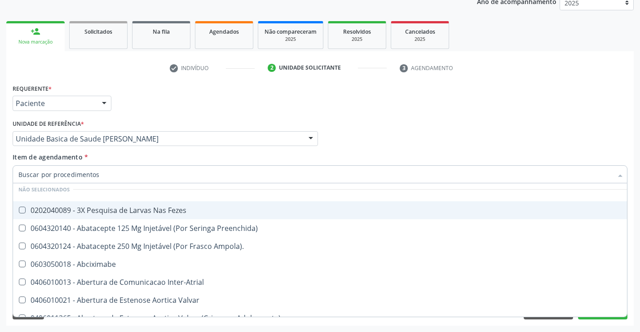
click at [409, 322] on div "Requerente * Paciente Profissional de Saúde Paciente Nenhum resultado encontrad…" at bounding box center [319, 204] width 627 height 244
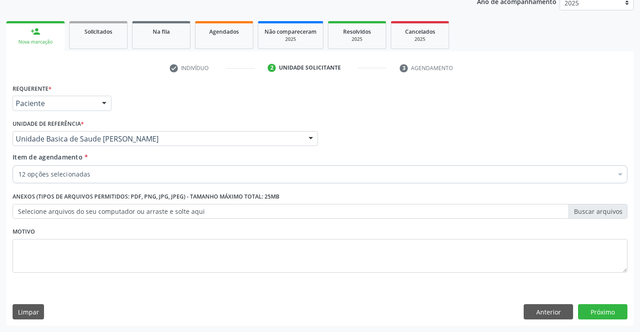
scroll to position [0, 0]
click at [591, 314] on button "Próximo" at bounding box center [602, 311] width 49 height 15
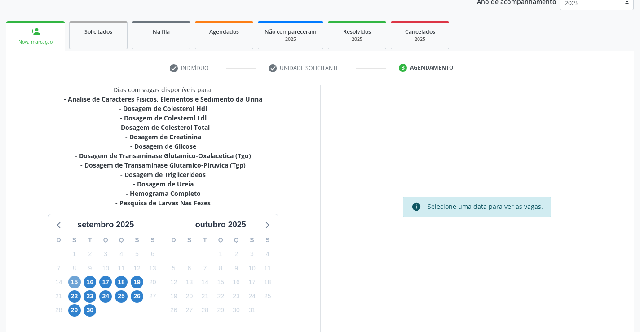
click at [76, 283] on span "15" at bounding box center [74, 282] width 13 height 13
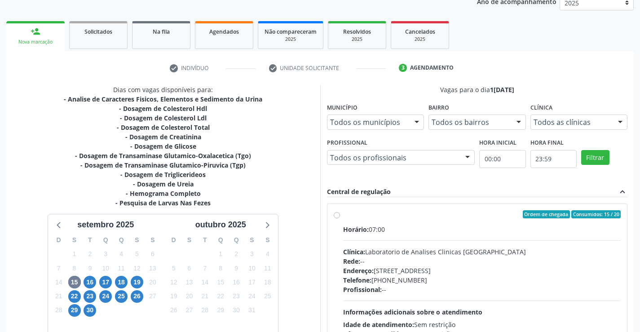
click at [343, 215] on label "Ordem de chegada Consumidos: 15 / 20 Horário: 07:00 Clínica: Laboratorio de Ana…" at bounding box center [482, 279] width 278 height 138
click at [337, 215] on input "Ordem de chegada Consumidos: 15 / 20 Horário: 07:00 Clínica: Laboratorio de Ana…" at bounding box center [337, 214] width 6 height 8
radio input "true"
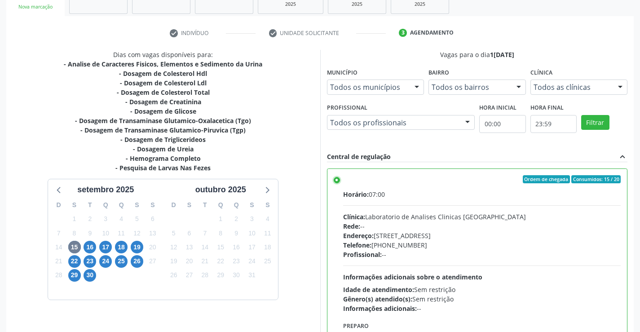
scroll to position [205, 0]
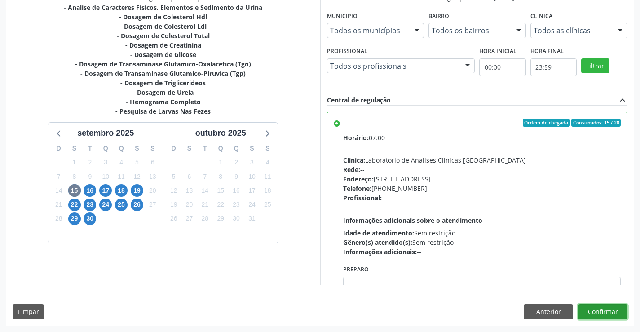
click at [603, 310] on button "Confirmar" at bounding box center [602, 311] width 49 height 15
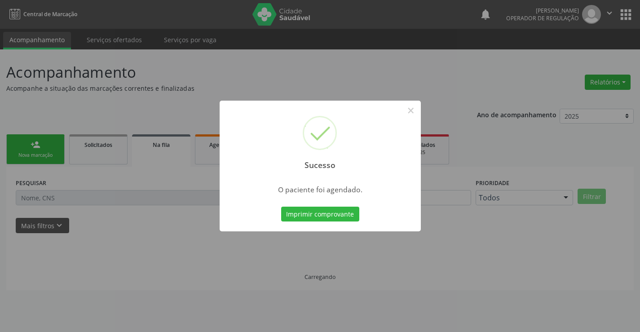
scroll to position [0, 0]
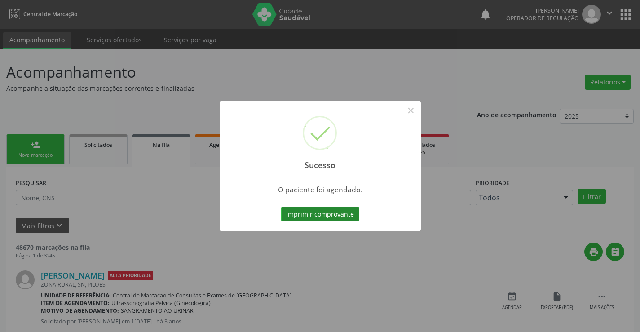
click at [339, 212] on button "Imprimir comprovante" at bounding box center [320, 214] width 78 height 15
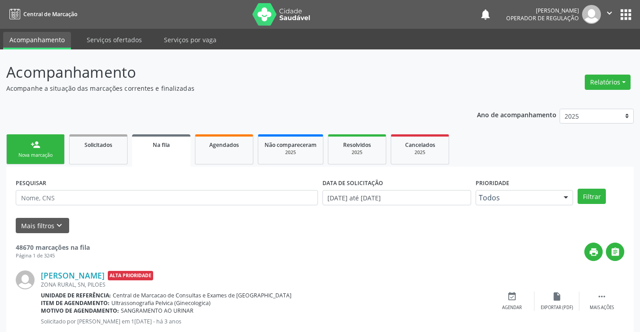
click at [54, 155] on div "Nova marcação" at bounding box center [35, 155] width 45 height 7
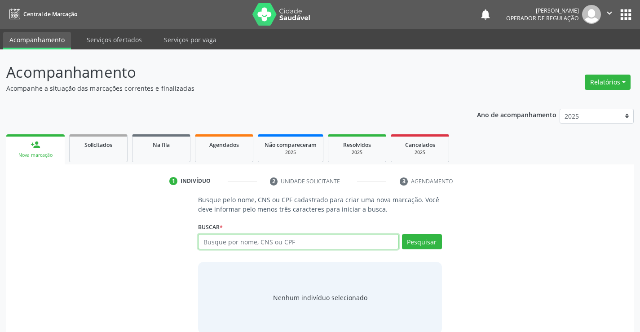
click at [231, 238] on input "text" at bounding box center [298, 241] width 200 height 15
type input "707105818560520"
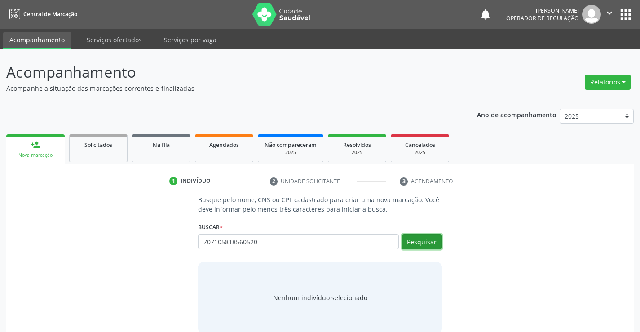
click at [423, 241] on button "Pesquisar" at bounding box center [422, 241] width 40 height 15
type input "707105818560520"
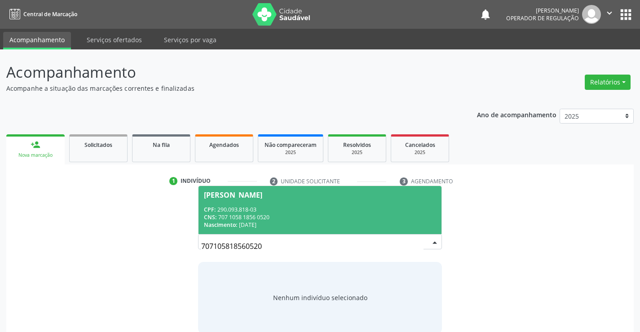
click at [358, 214] on div "CNS: 707 1058 1856 0520" at bounding box center [320, 217] width 232 height 8
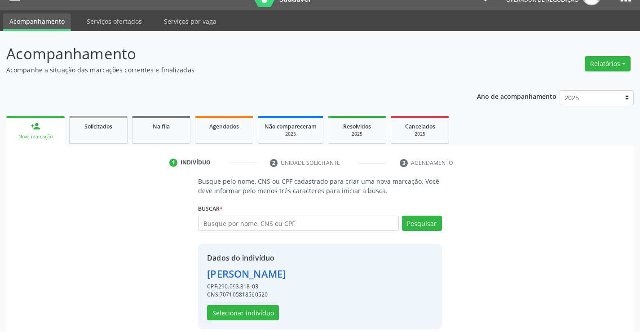
scroll to position [28, 0]
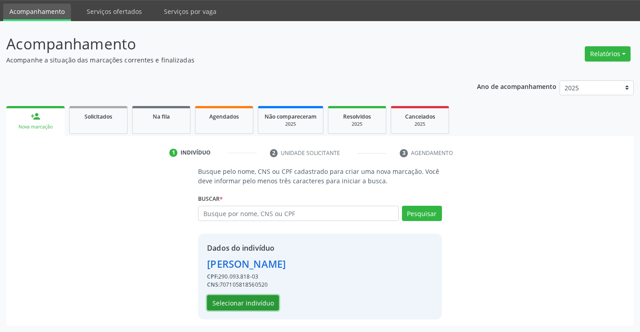
click at [260, 299] on button "Selecionar indivíduo" at bounding box center [243, 302] width 72 height 15
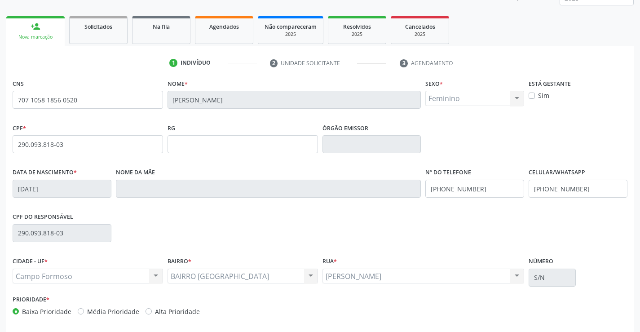
scroll to position [155, 0]
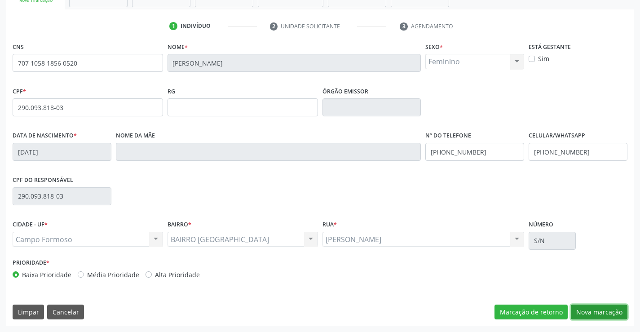
click at [598, 314] on button "Nova marcação" at bounding box center [599, 311] width 57 height 15
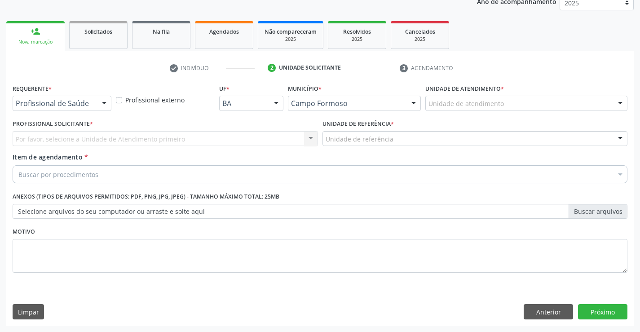
scroll to position [113, 0]
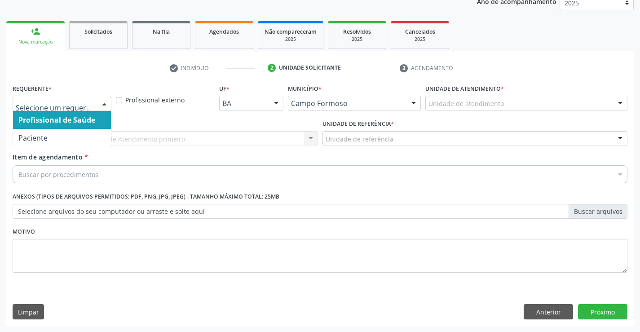
click at [102, 104] on div at bounding box center [103, 103] width 13 height 15
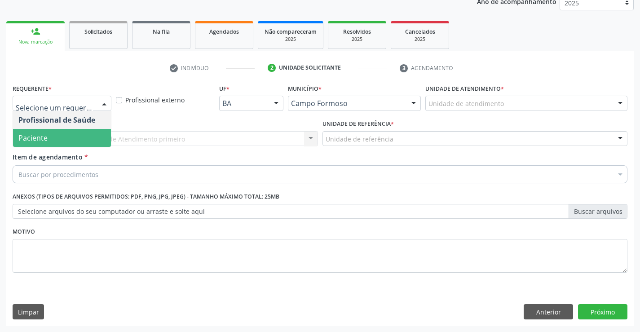
click at [67, 138] on span "Paciente" at bounding box center [62, 138] width 98 height 18
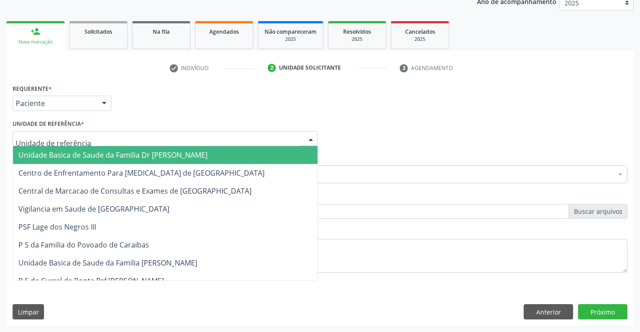
click at [100, 136] on div at bounding box center [165, 138] width 305 height 15
click at [98, 154] on span "Unidade Basica de Saude da Familia Dr [PERSON_NAME]" at bounding box center [112, 155] width 189 height 10
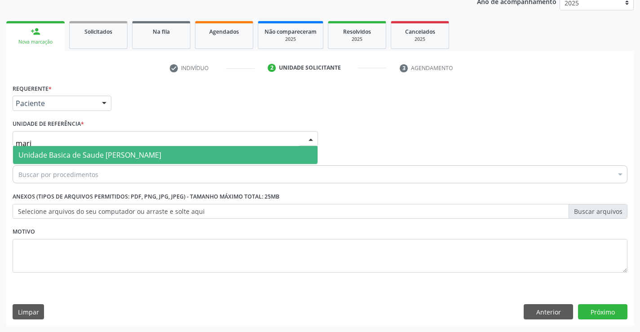
type input "maria"
click at [161, 152] on span "Unidade Basica de Saude [PERSON_NAME]" at bounding box center [89, 155] width 143 height 10
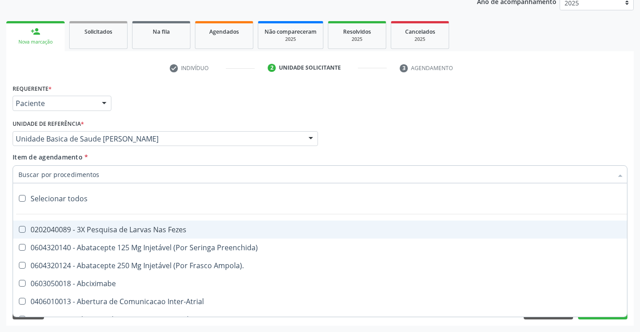
click at [112, 178] on div at bounding box center [320, 174] width 615 height 18
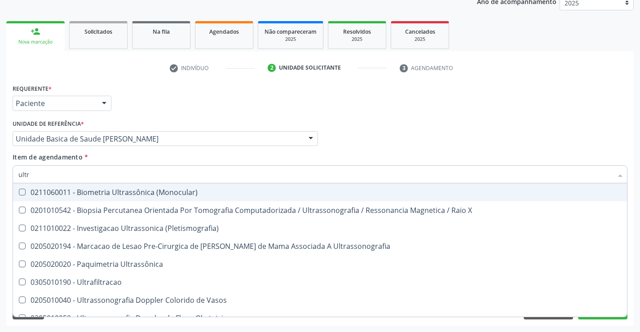
type input "ultra"
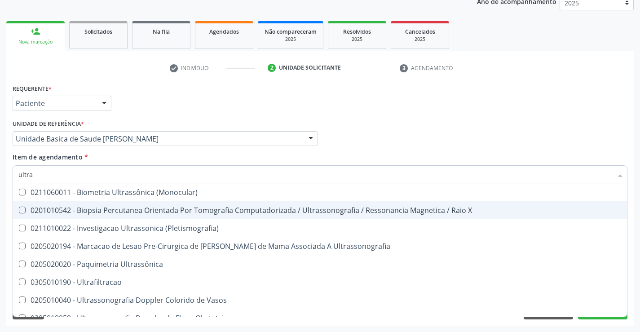
scroll to position [45, 0]
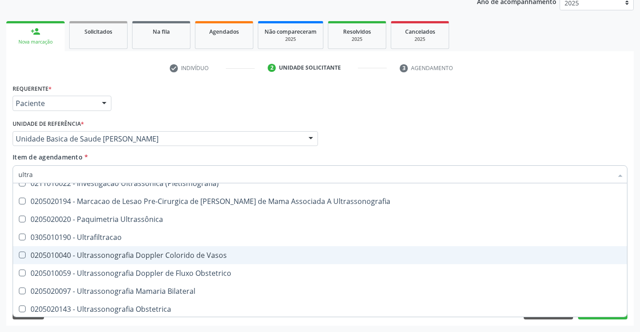
click at [158, 256] on div "0205010040 - Ultrassonografia Doppler Colorido de Vasos" at bounding box center [319, 254] width 603 height 7
checkbox Vasos "true"
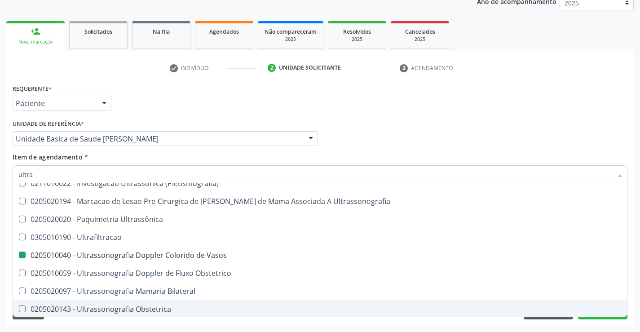
click at [158, 324] on div "Requerente * Paciente Profissional de Saúde Paciente Nenhum resultado encontrad…" at bounding box center [319, 204] width 627 height 244
checkbox X "true"
checkbox Vasos "false"
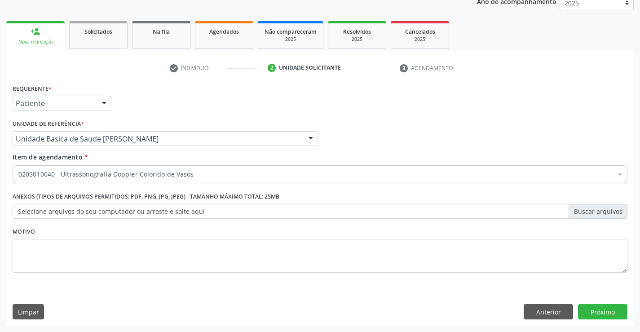
scroll to position [0, 0]
click at [598, 311] on button "Próximo" at bounding box center [602, 311] width 49 height 15
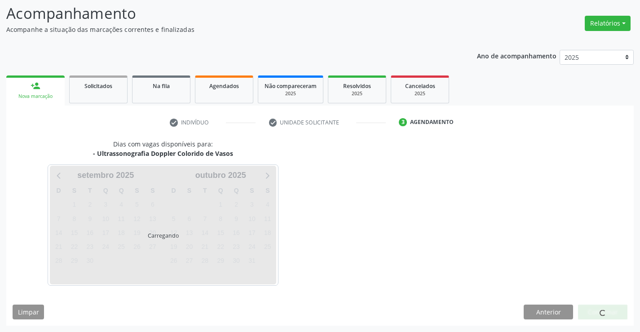
scroll to position [85, 0]
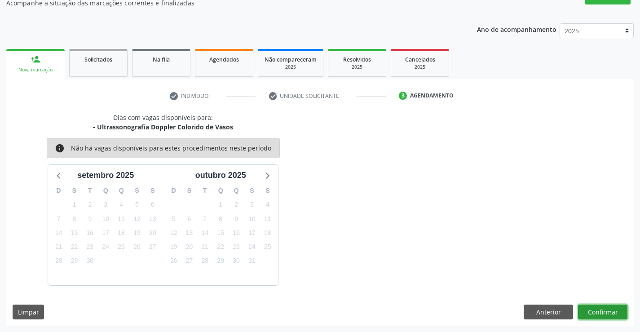
click at [598, 311] on button "Confirmar" at bounding box center [602, 311] width 49 height 15
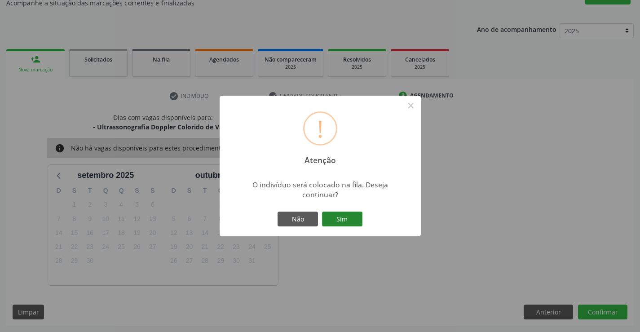
click at [341, 218] on button "Sim" at bounding box center [342, 218] width 40 height 15
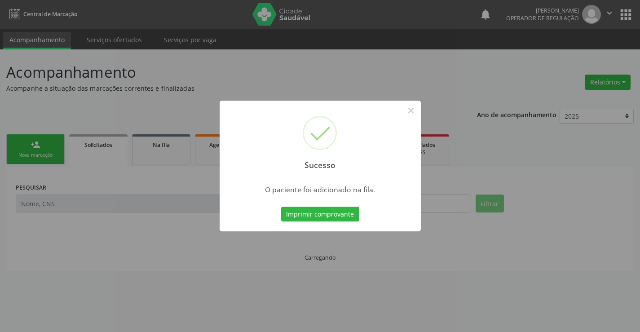
scroll to position [0, 0]
click at [341, 218] on button "Imprimir comprovante" at bounding box center [320, 214] width 78 height 15
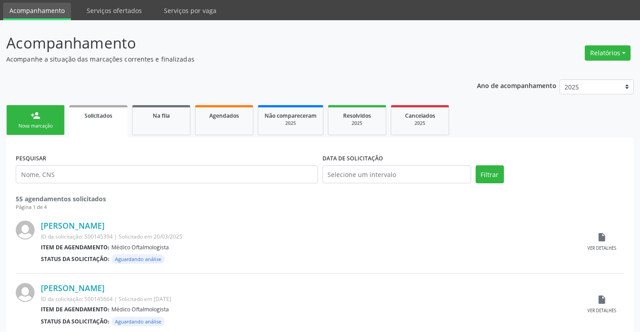
scroll to position [45, 0]
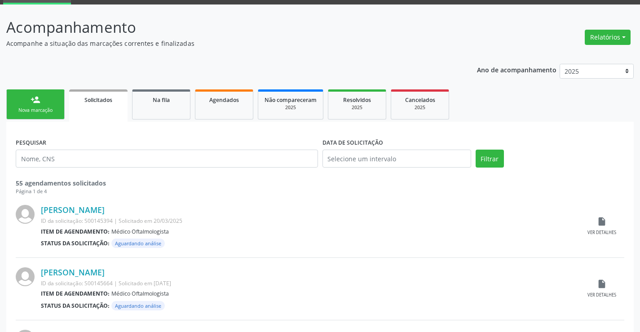
click at [54, 104] on link "person_add Nova marcação" at bounding box center [35, 104] width 58 height 30
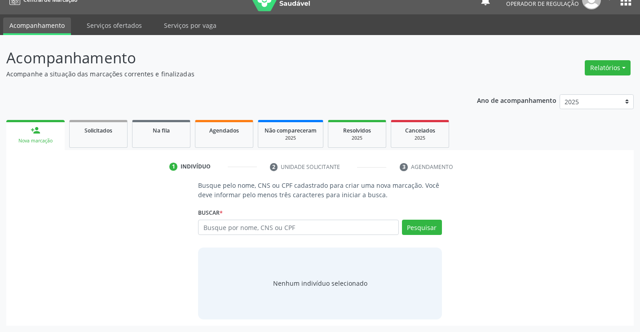
scroll to position [14, 0]
click at [259, 226] on input "text" at bounding box center [298, 227] width 200 height 15
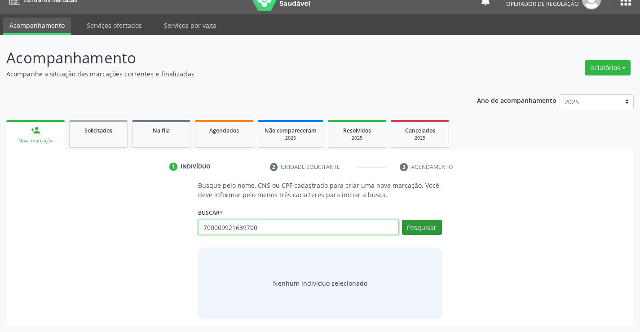
type input "700009921639700"
click at [414, 231] on button "Pesquisar" at bounding box center [422, 227] width 40 height 15
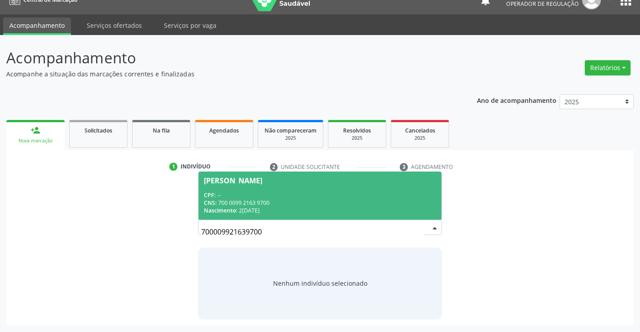
click at [308, 196] on div "CPF: --" at bounding box center [320, 195] width 232 height 8
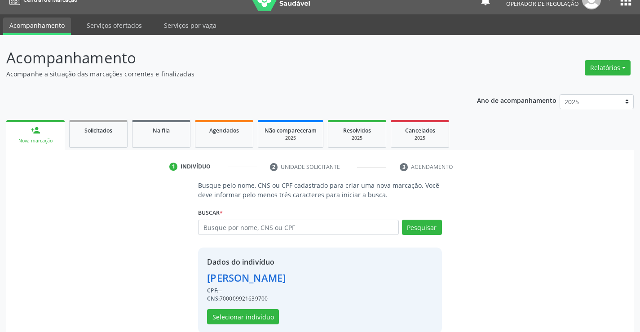
scroll to position [28, 0]
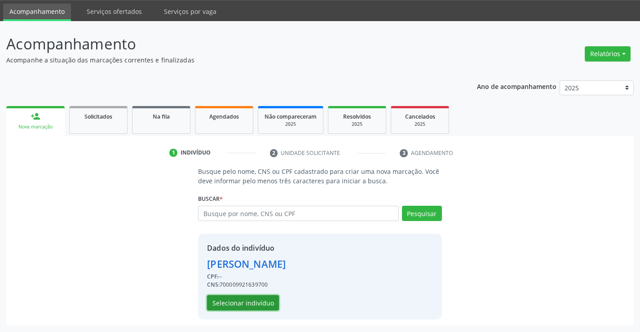
click at [267, 301] on button "Selecionar indivíduo" at bounding box center [243, 302] width 72 height 15
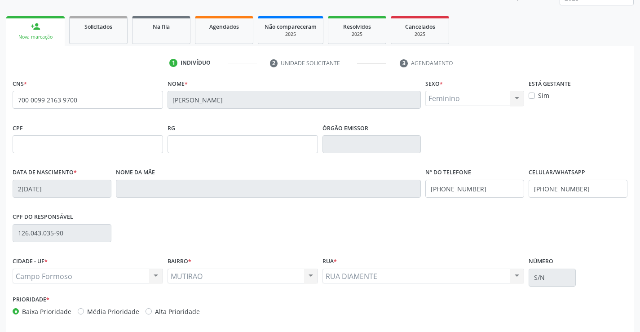
scroll to position [155, 0]
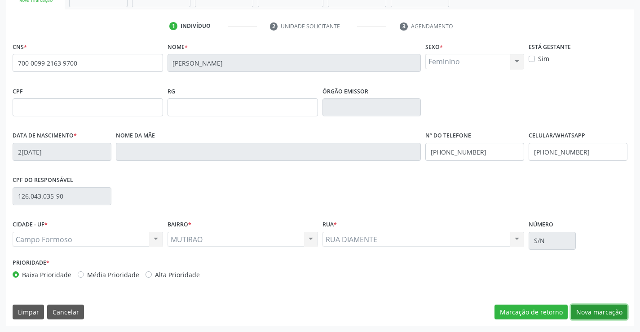
click at [594, 310] on button "Nova marcação" at bounding box center [599, 311] width 57 height 15
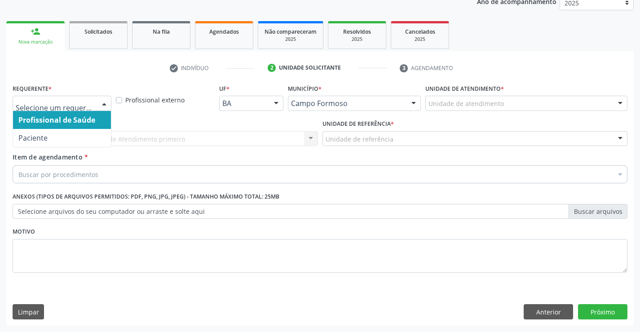
drag, startPoint x: 101, startPoint y: 100, endPoint x: 90, endPoint y: 116, distance: 19.7
click at [101, 101] on div at bounding box center [103, 103] width 13 height 15
click at [85, 120] on span "Profissional de Saúde" at bounding box center [56, 120] width 77 height 10
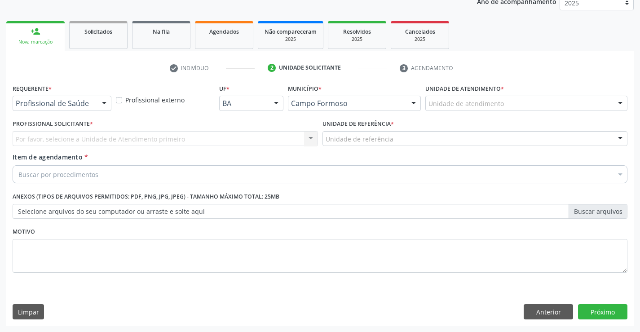
click at [105, 101] on div at bounding box center [103, 103] width 13 height 15
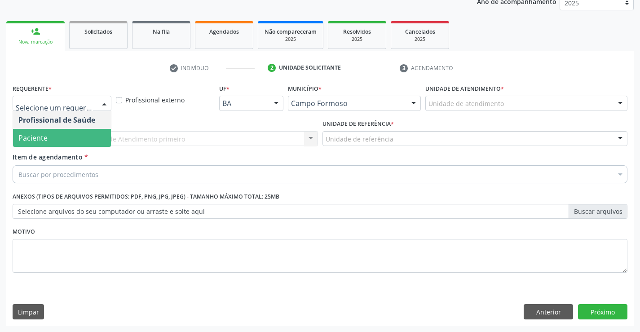
click at [75, 133] on span "Paciente" at bounding box center [62, 138] width 98 height 18
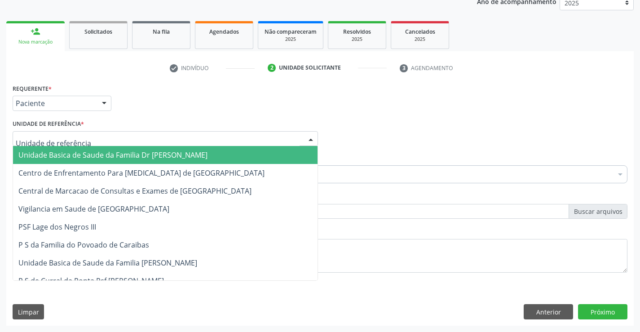
click at [84, 140] on div at bounding box center [165, 138] width 305 height 15
click at [103, 157] on span "Unidade Basica de Saude da Familia Dr [PERSON_NAME]" at bounding box center [112, 155] width 189 height 10
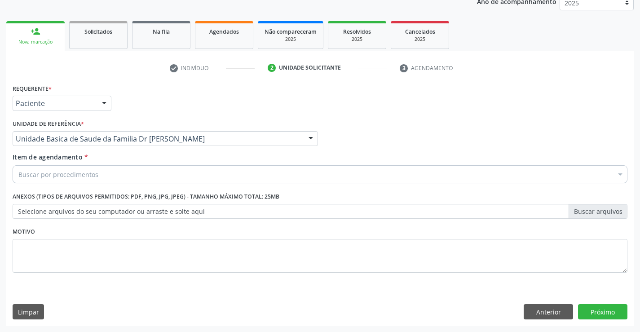
click at [103, 178] on div "Buscar por procedimentos" at bounding box center [320, 174] width 615 height 18
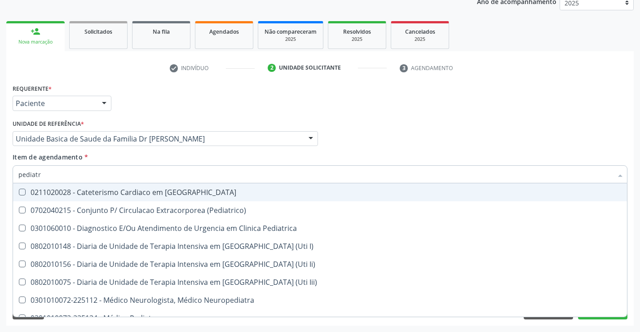
type input "pediatra"
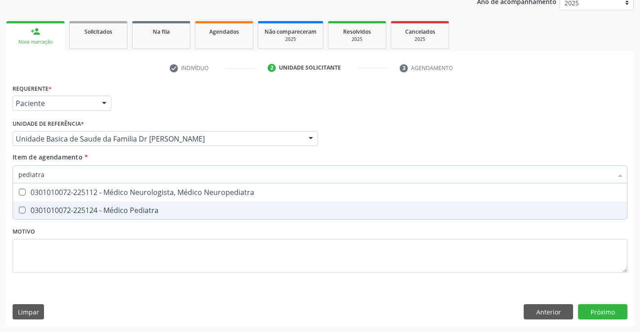
click at [114, 210] on div "0301010072-225124 - Médico Pediatra" at bounding box center [319, 210] width 603 height 7
checkbox Pediatra "true"
click at [107, 234] on div "Requerente * Paciente Profissional de Saúde Paciente Nenhum resultado encontrad…" at bounding box center [320, 183] width 615 height 203
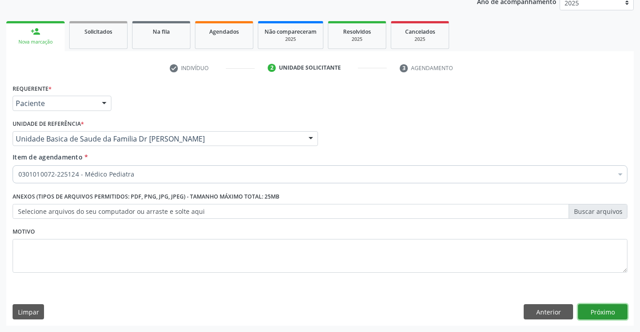
click at [594, 312] on button "Próximo" at bounding box center [602, 311] width 49 height 15
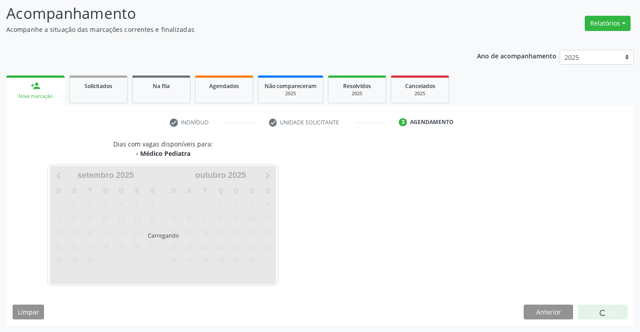
scroll to position [59, 0]
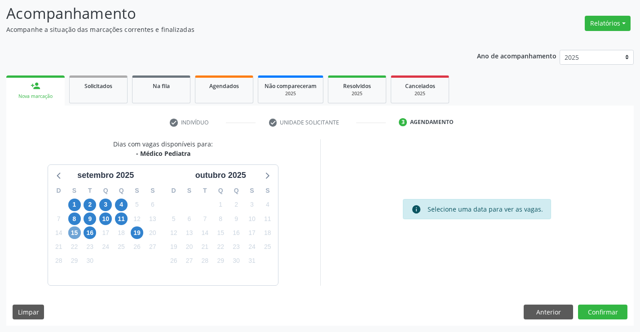
click at [73, 231] on span "15" at bounding box center [74, 232] width 13 height 13
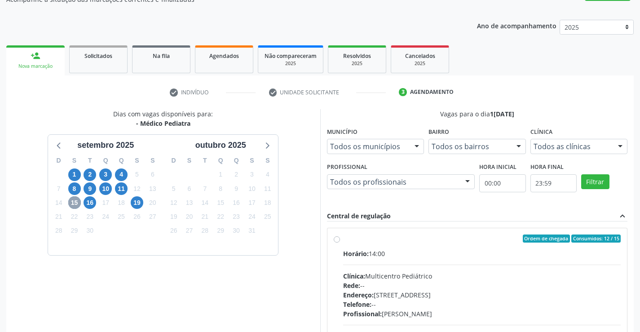
scroll to position [149, 0]
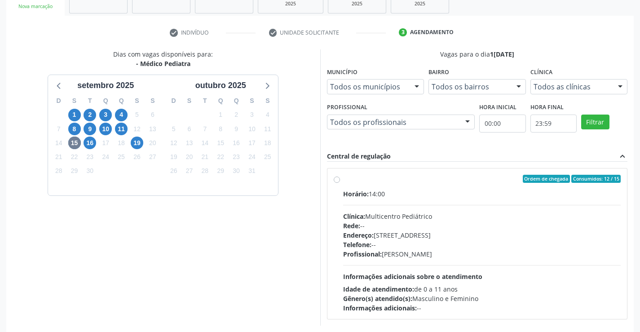
click at [343, 179] on label "Ordem de chegada Consumidos: 12 / 15 Horário: 14:00 Clínica: Multicentro Pediát…" at bounding box center [482, 244] width 278 height 138
click at [339, 179] on input "Ordem de chegada Consumidos: 12 / 15 Horário: 14:00 Clínica: Multicentro Pediát…" at bounding box center [337, 179] width 6 height 8
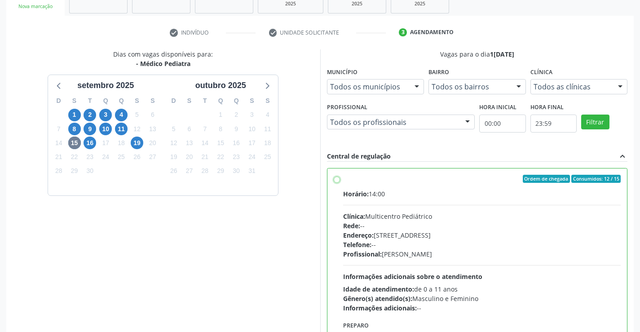
radio input "true"
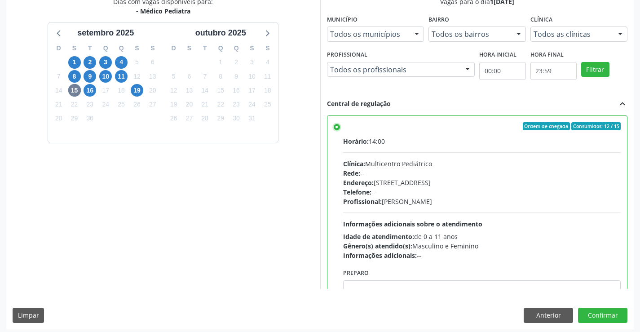
scroll to position [205, 0]
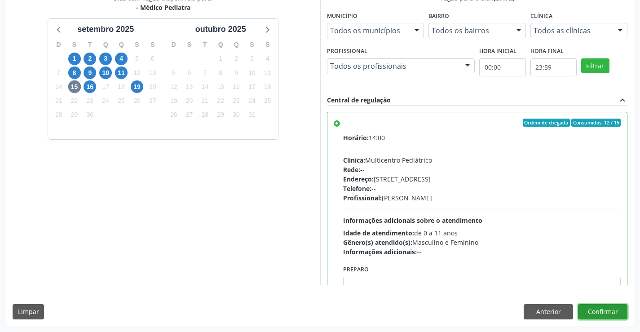
click at [589, 305] on button "Confirmar" at bounding box center [602, 311] width 49 height 15
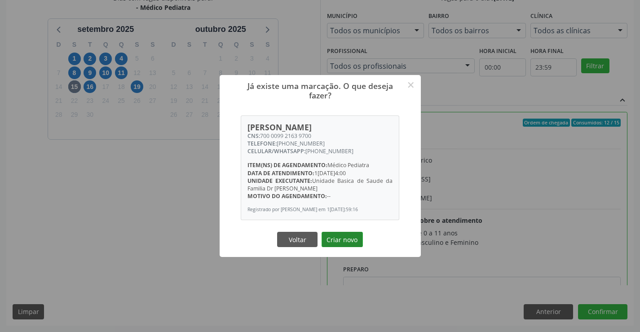
click at [343, 242] on button "Criar novo" at bounding box center [341, 239] width 41 height 15
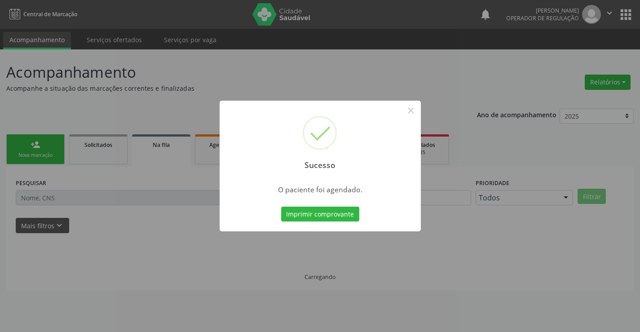
scroll to position [0, 0]
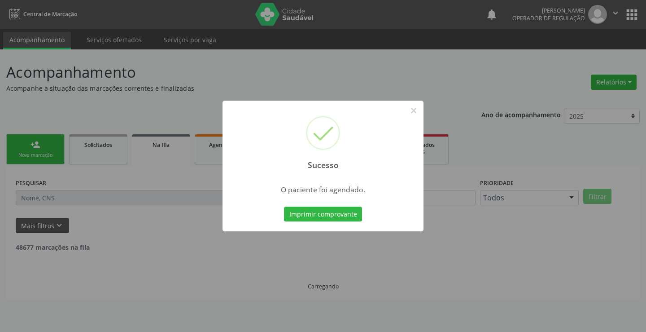
click at [321, 205] on div "Imprimir comprovante Cancel" at bounding box center [323, 214] width 82 height 19
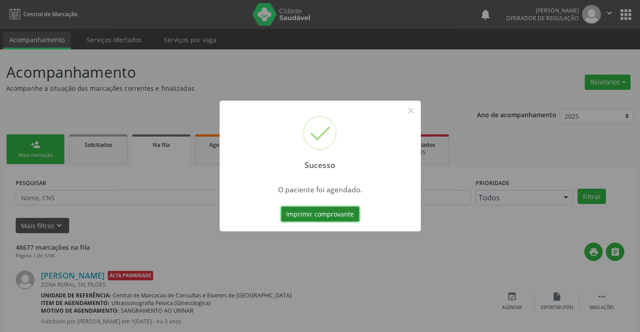
click at [326, 212] on button "Imprimir comprovante" at bounding box center [320, 214] width 78 height 15
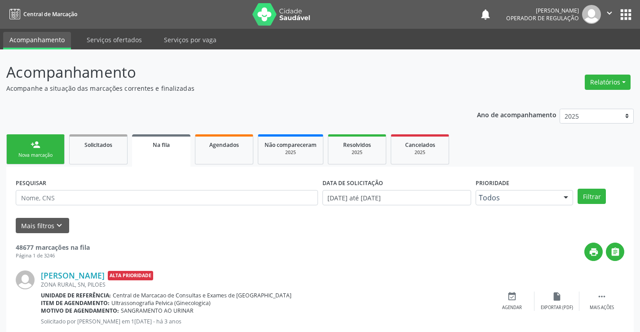
click at [47, 154] on div "Nova marcação" at bounding box center [35, 155] width 45 height 7
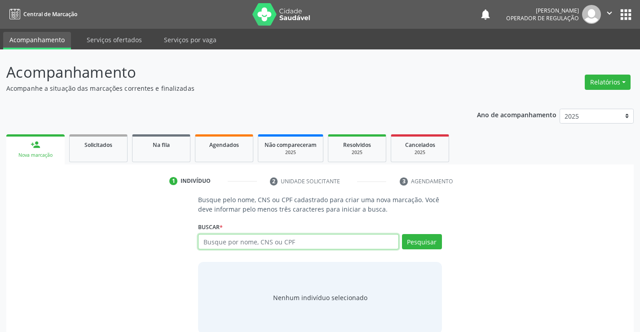
click at [269, 237] on input "text" at bounding box center [298, 241] width 200 height 15
type input "7029601604019878"
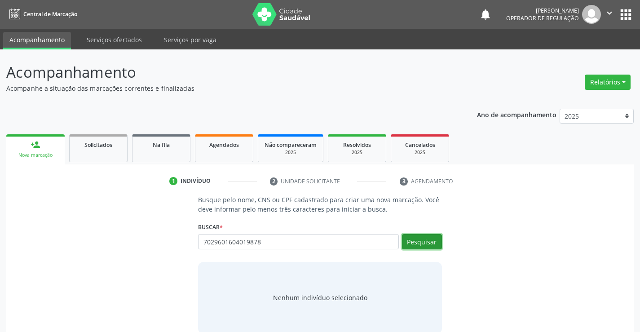
click at [418, 241] on button "Pesquisar" at bounding box center [422, 241] width 40 height 15
type input "7029601604019878"
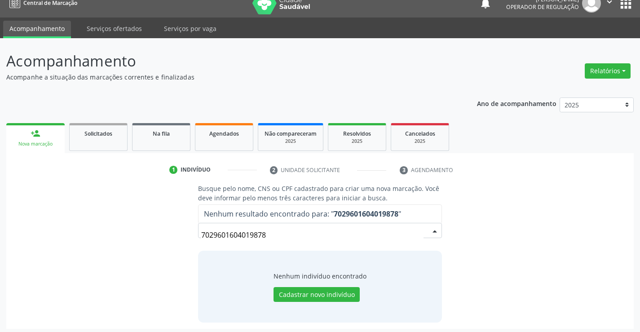
scroll to position [14, 0]
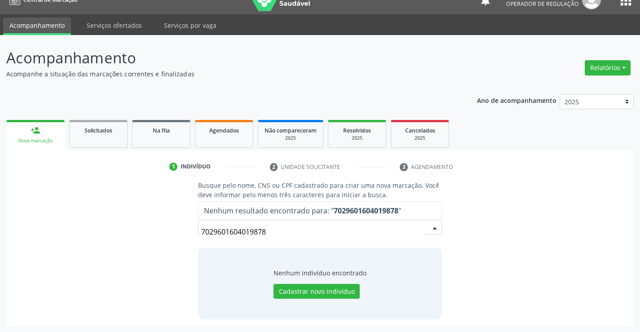
click at [302, 277] on div "Nenhum indivíduo encontrado" at bounding box center [319, 272] width 93 height 9
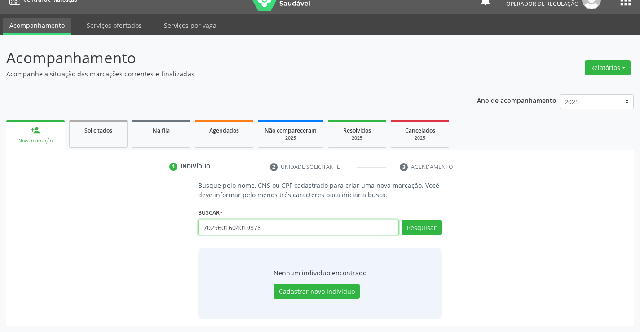
click at [256, 226] on input "7029601604019878" at bounding box center [298, 227] width 200 height 15
click at [244, 229] on input "70960160408" at bounding box center [298, 227] width 200 height 15
type input "709601604019878"
click at [423, 225] on button "Pesquisar" at bounding box center [422, 227] width 40 height 15
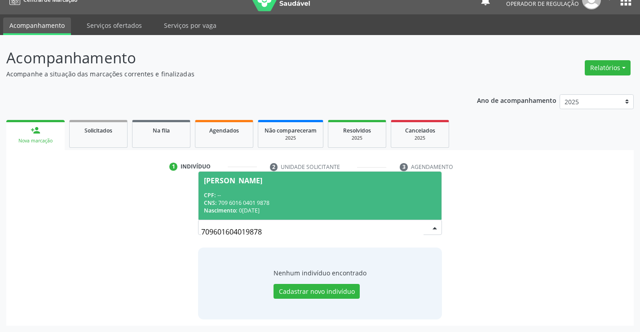
click at [337, 199] on div "CNS: 709 6016 0401 9878" at bounding box center [320, 203] width 232 height 8
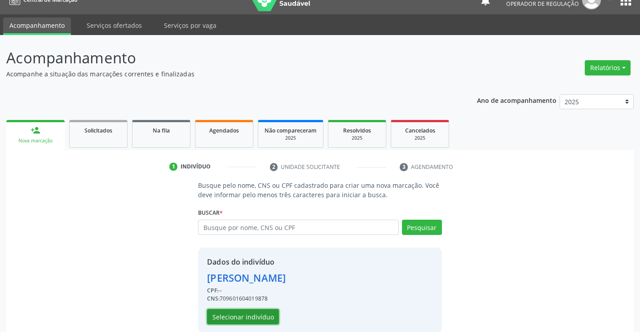
click at [257, 317] on button "Selecionar indivíduo" at bounding box center [243, 316] width 72 height 15
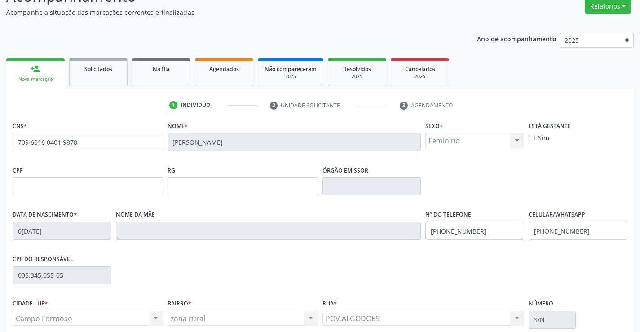
scroll to position [155, 0]
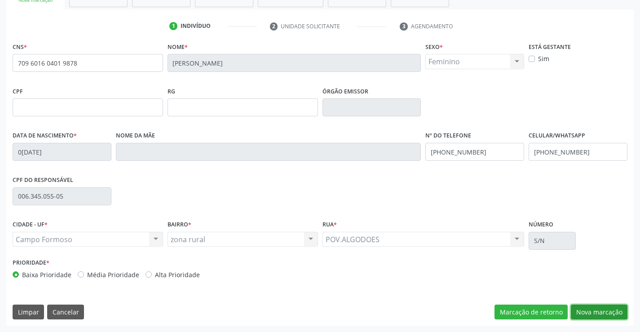
click at [595, 312] on button "Nova marcação" at bounding box center [599, 311] width 57 height 15
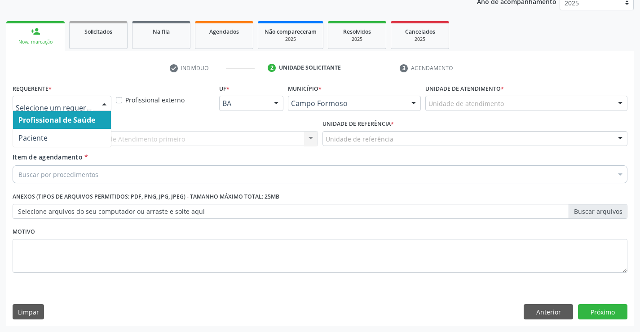
click at [104, 101] on div at bounding box center [103, 103] width 13 height 15
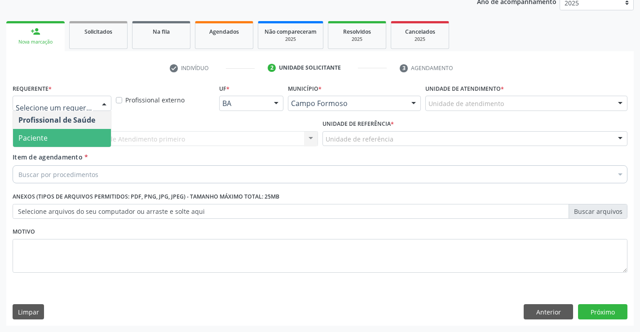
click at [75, 139] on span "Paciente" at bounding box center [62, 138] width 98 height 18
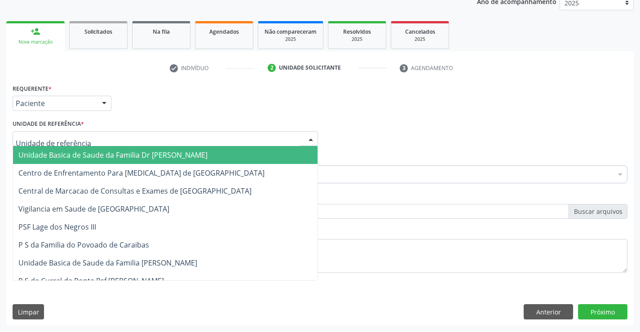
click at [92, 138] on div at bounding box center [165, 138] width 305 height 15
click at [111, 156] on span "Unidade Basica de Saude da Familia Dr [PERSON_NAME]" at bounding box center [112, 155] width 189 height 10
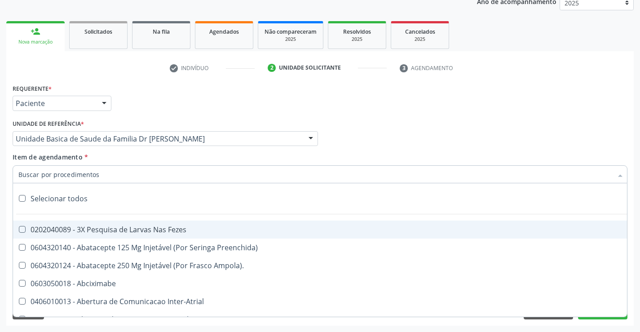
click at [110, 175] on div at bounding box center [320, 174] width 615 height 18
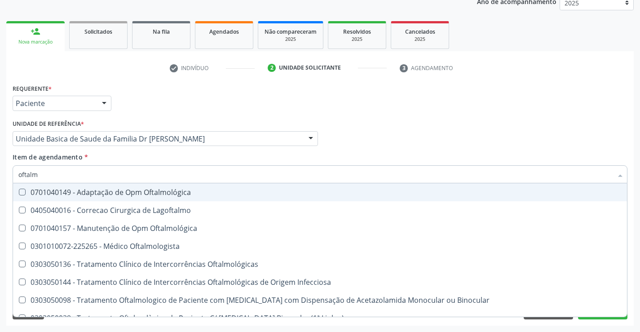
type input "oftalmo"
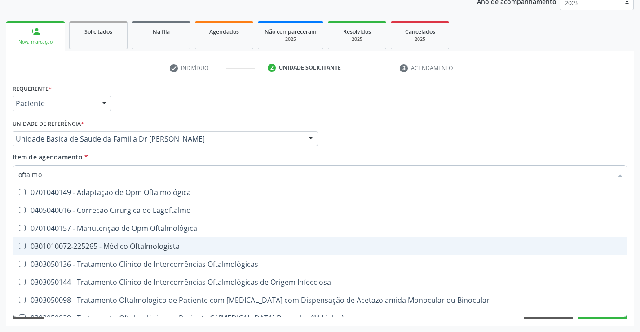
click at [136, 249] on div "0301010072-225265 - Médico Oftalmologista" at bounding box center [319, 245] width 603 height 7
checkbox Oftalmologista "true"
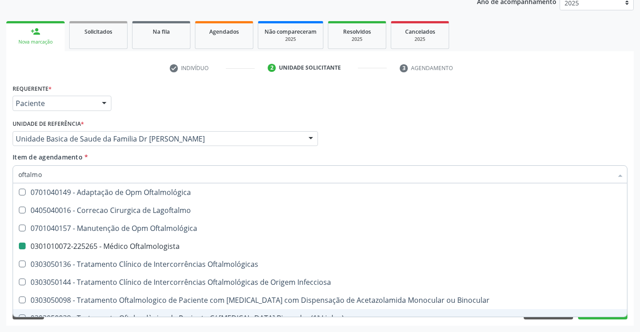
click at [157, 327] on div "Acompanhamento Acompanhe a situação das marcações correntes e finalizadas Relat…" at bounding box center [320, 134] width 640 height 396
checkbox Lagoftalmo "true"
checkbox Oftalmologista "false"
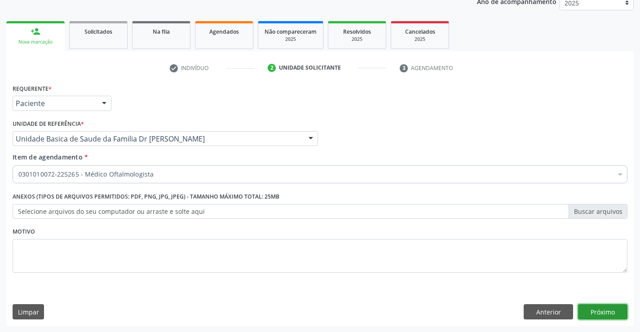
click at [587, 312] on button "Próximo" at bounding box center [602, 311] width 49 height 15
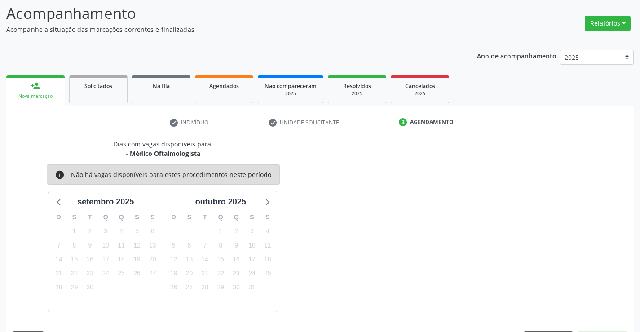
scroll to position [85, 0]
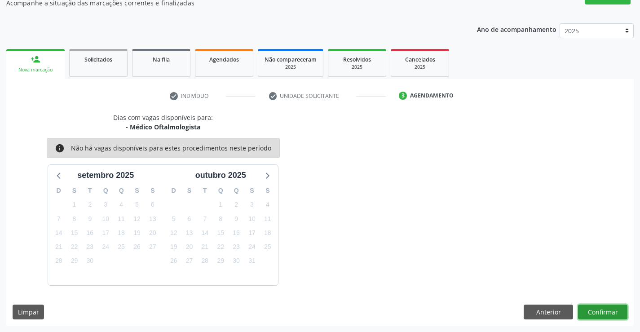
click at [587, 312] on button "Confirmar" at bounding box center [602, 311] width 49 height 15
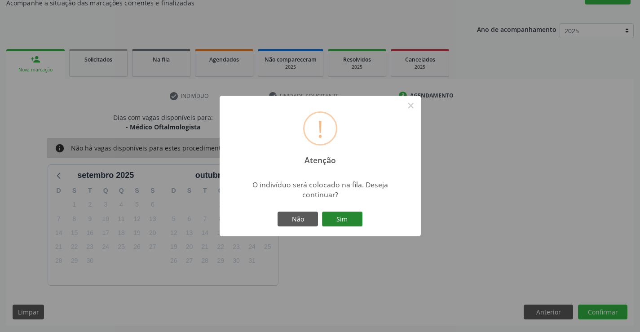
click at [355, 216] on button "Sim" at bounding box center [342, 218] width 40 height 15
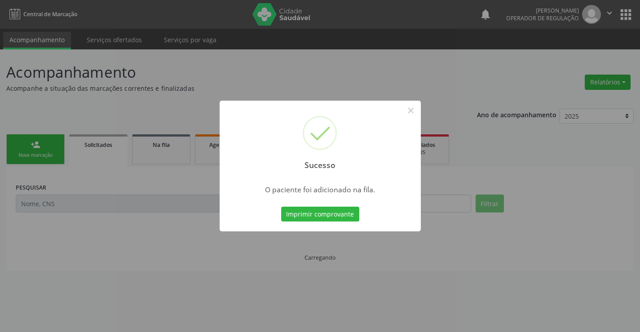
scroll to position [0, 0]
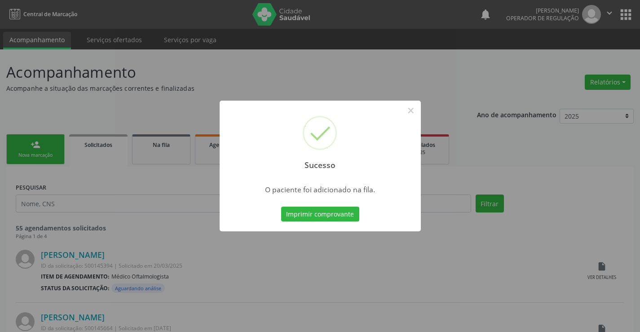
click at [355, 216] on button "Imprimir comprovante" at bounding box center [320, 214] width 78 height 15
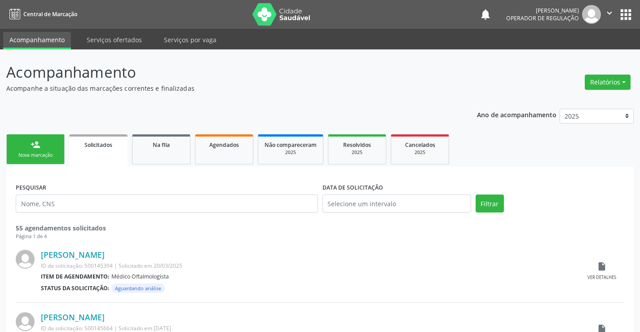
click at [54, 155] on div "Nova marcação" at bounding box center [35, 155] width 45 height 7
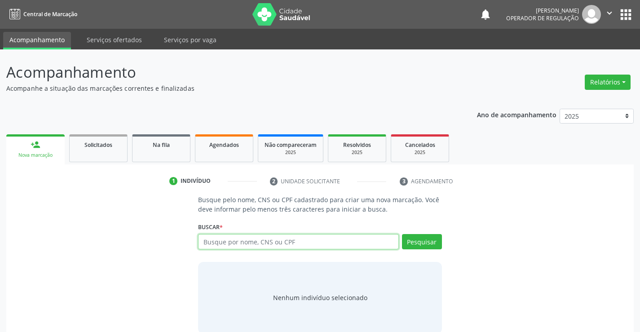
click at [273, 242] on input "text" at bounding box center [298, 241] width 200 height 15
type input "708400704768069"
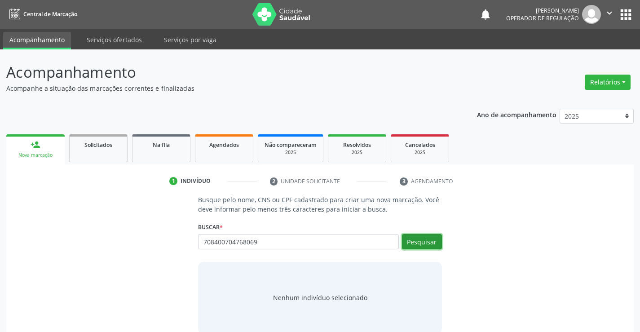
click at [426, 242] on button "Pesquisar" at bounding box center [422, 241] width 40 height 15
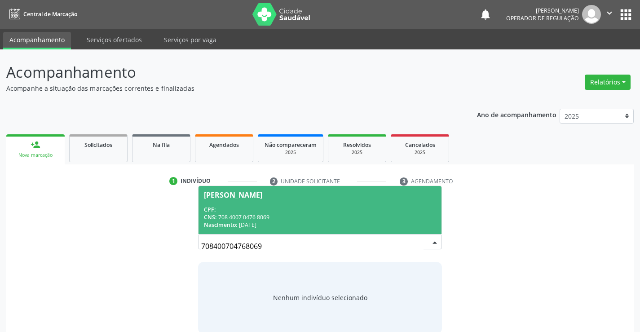
click at [312, 214] on div "CNS: 708 4007 0476 8069" at bounding box center [320, 217] width 232 height 8
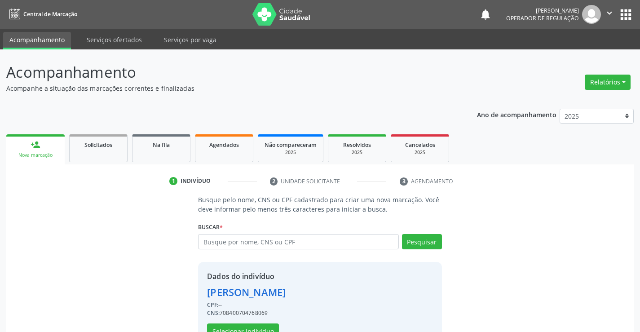
scroll to position [28, 0]
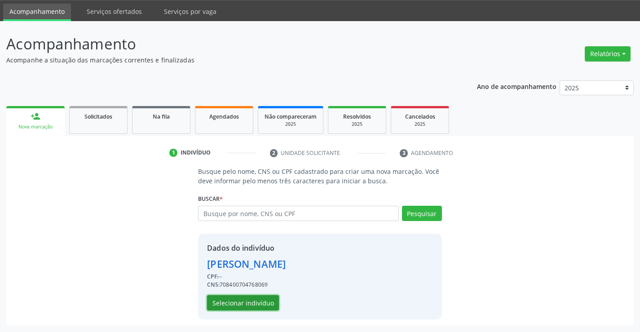
click at [241, 301] on button "Selecionar indivíduo" at bounding box center [243, 302] width 72 height 15
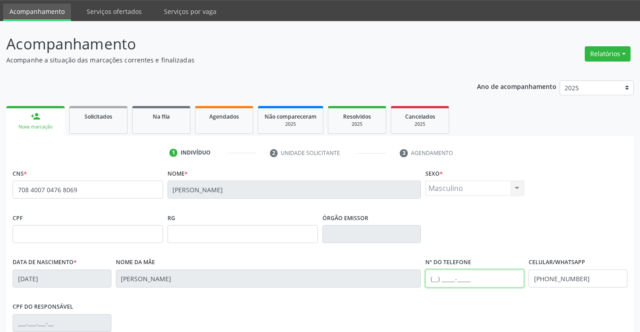
click at [435, 277] on input "text" at bounding box center [474, 278] width 99 height 18
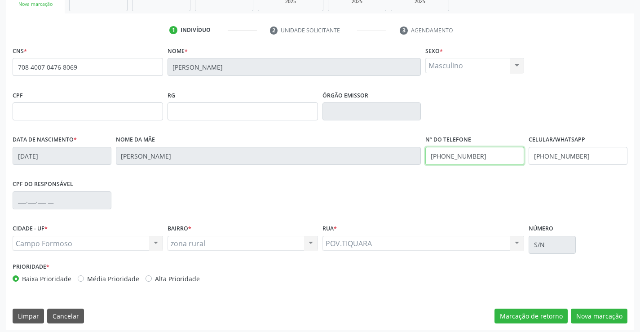
scroll to position [155, 0]
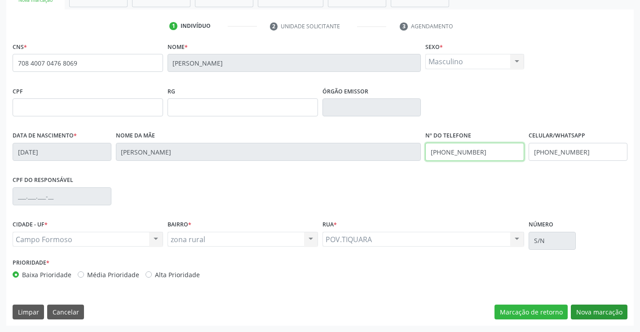
type input "(74) 98809-1988"
click at [603, 307] on button "Nova marcação" at bounding box center [599, 311] width 57 height 15
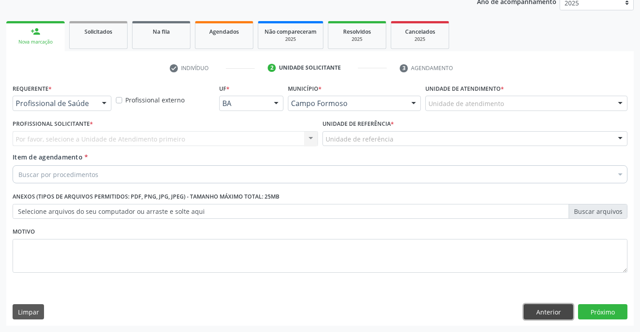
click at [536, 312] on button "Anterior" at bounding box center [547, 311] width 49 height 15
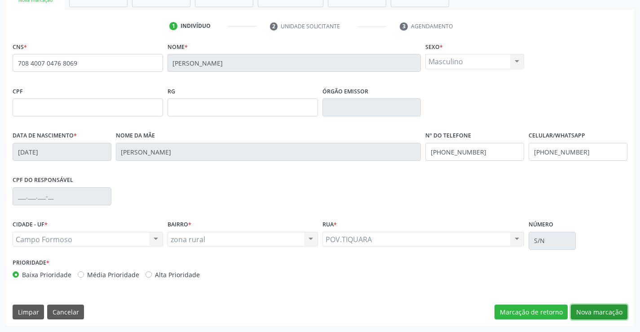
click at [593, 312] on button "Nova marcação" at bounding box center [599, 311] width 57 height 15
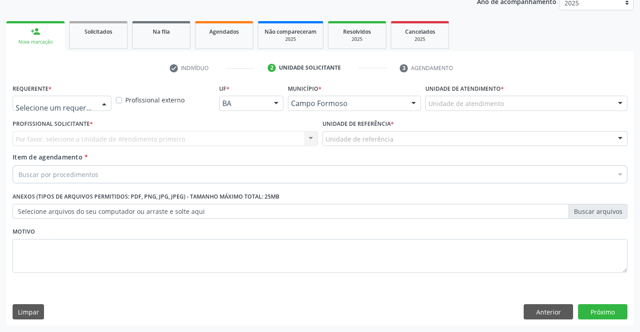
click at [105, 101] on div at bounding box center [103, 103] width 13 height 15
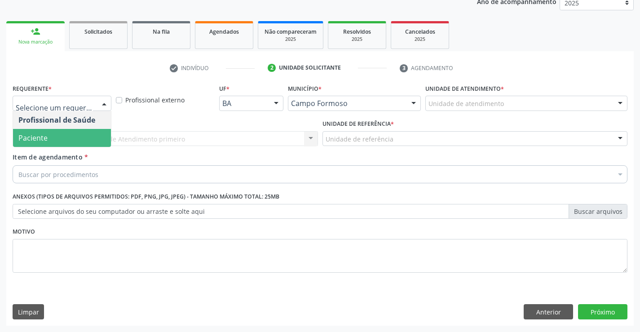
click at [73, 136] on span "Paciente" at bounding box center [62, 138] width 98 height 18
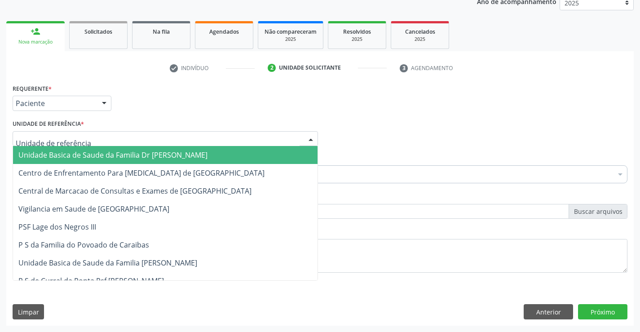
click at [99, 140] on div at bounding box center [165, 138] width 305 height 15
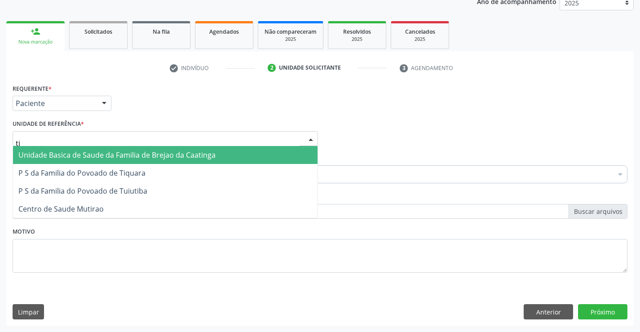
type input "tiq"
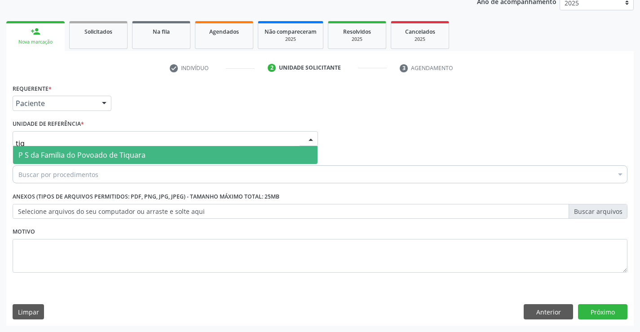
click at [121, 154] on span "P S da Familia do Povoado de Tiquara" at bounding box center [81, 155] width 127 height 10
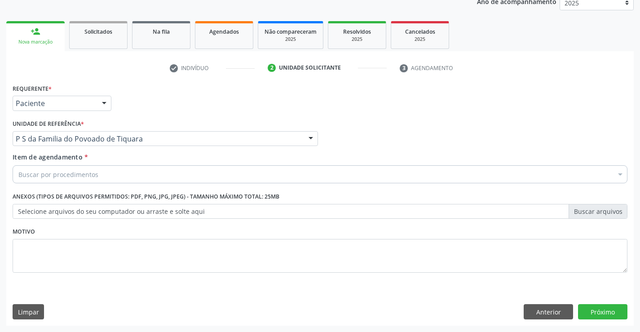
click at [108, 177] on div "Buscar por procedimentos" at bounding box center [320, 174] width 615 height 18
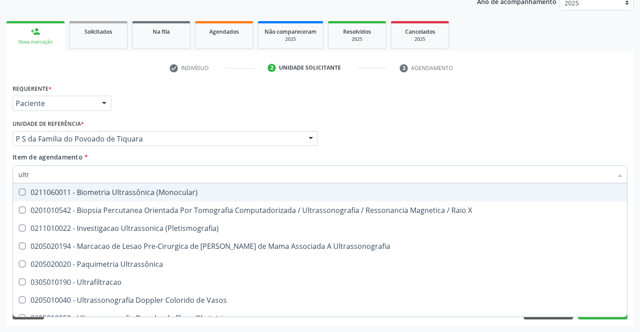
type input "ultra"
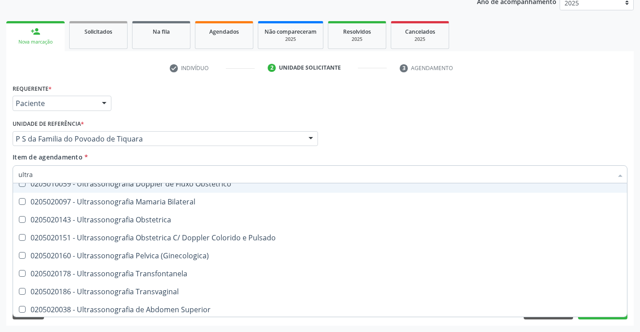
scroll to position [135, 0]
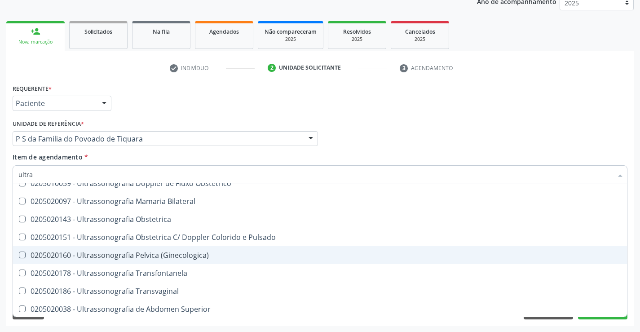
click at [145, 255] on div "0205020160 - Ultrassonografia Pelvica (Ginecologica)" at bounding box center [319, 254] width 603 height 7
checkbox \(Ginecologica\) "true"
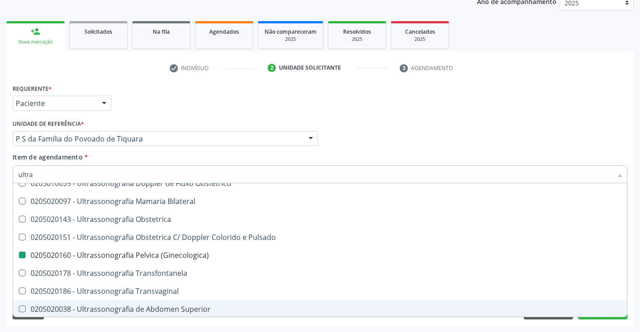
click at [136, 323] on div "Requerente * Paciente Profissional de Saúde Paciente Nenhum resultado encontrad…" at bounding box center [319, 204] width 627 height 244
checkbox X "true"
checkbox \(Ginecologica\) "false"
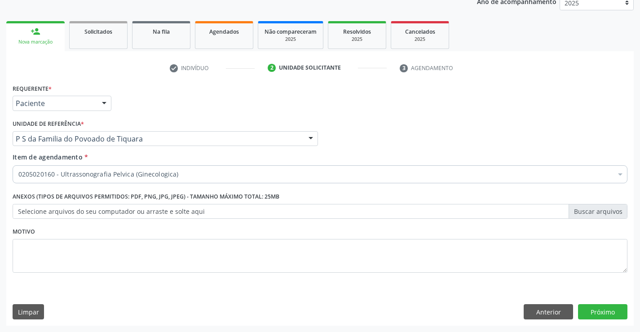
scroll to position [0, 0]
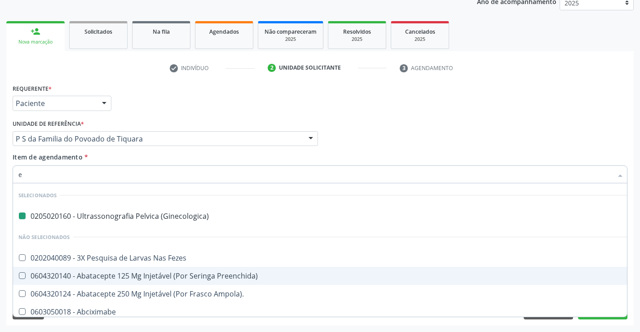
type input "en"
checkbox \(Ginecologica\) "false"
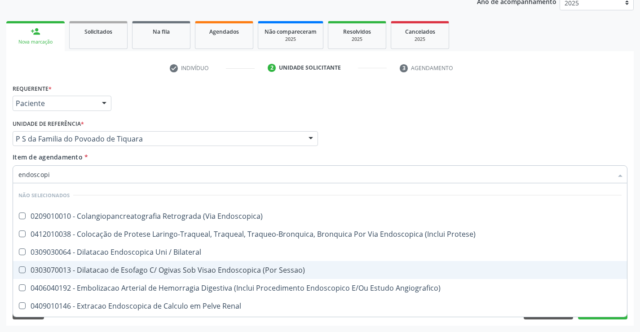
type input "endoscopia"
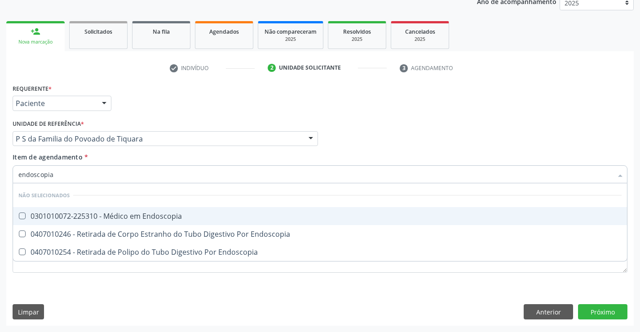
click at [166, 213] on div "0301010072-225310 - Médico em Endoscopia" at bounding box center [319, 215] width 603 height 7
checkbox Endoscopia "true"
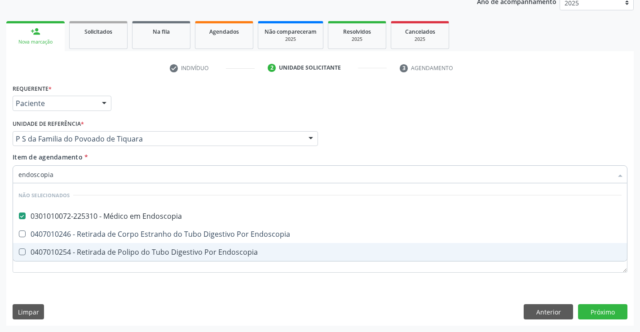
click at [154, 283] on div "Requerente * Paciente Profissional de Saúde Paciente Nenhum resultado encontrad…" at bounding box center [320, 183] width 615 height 203
checkbox Endoscopia "true"
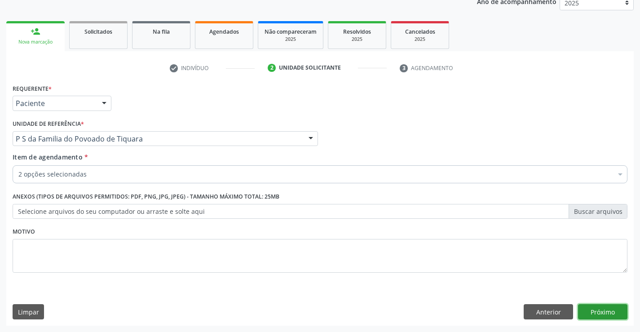
click at [583, 311] on button "Próximo" at bounding box center [602, 311] width 49 height 15
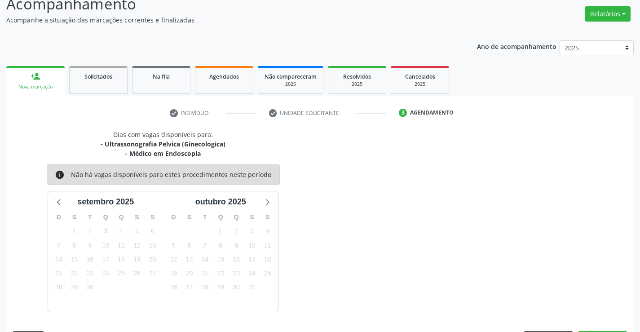
scroll to position [95, 0]
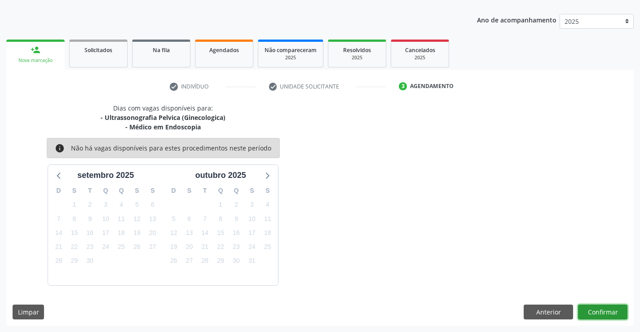
click at [583, 311] on button "Confirmar" at bounding box center [602, 311] width 49 height 15
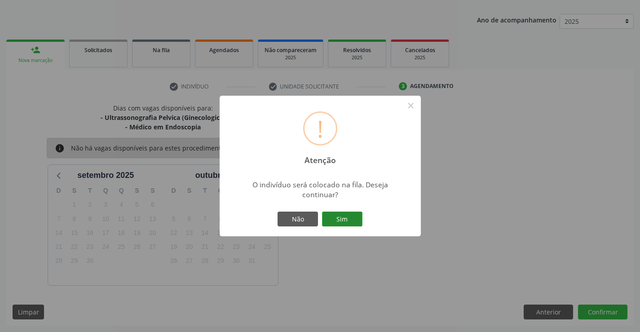
click at [337, 216] on button "Sim" at bounding box center [342, 218] width 40 height 15
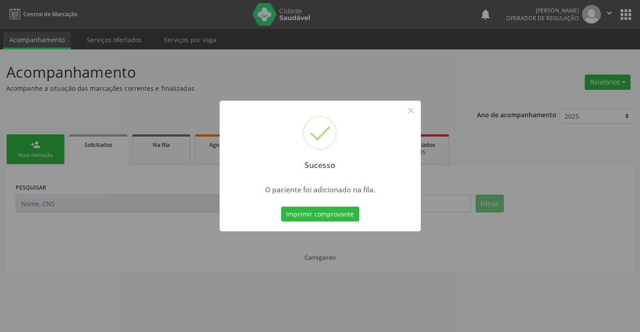
scroll to position [0, 0]
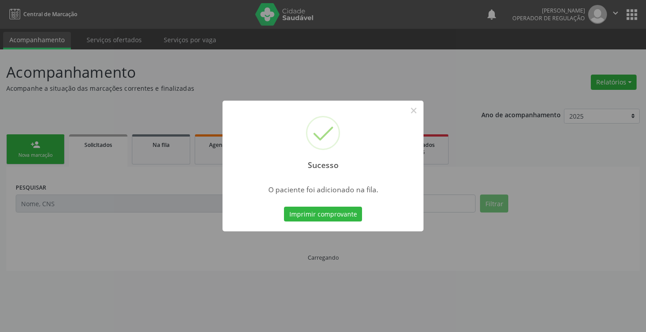
click at [337, 216] on button "Imprimir comprovante" at bounding box center [323, 214] width 78 height 15
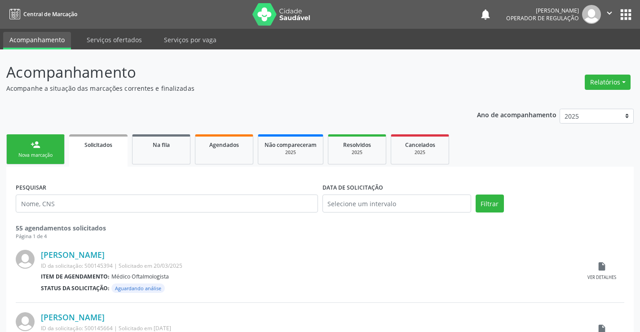
click at [55, 154] on div "Nova marcação" at bounding box center [35, 155] width 45 height 7
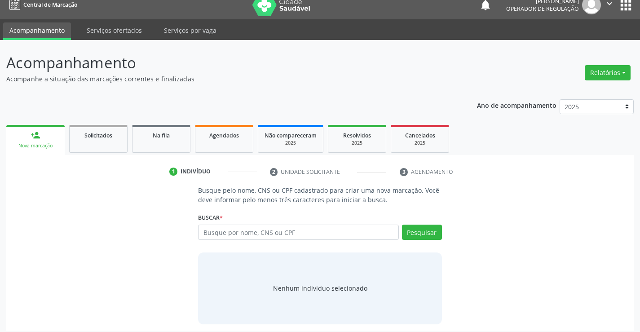
scroll to position [14, 0]
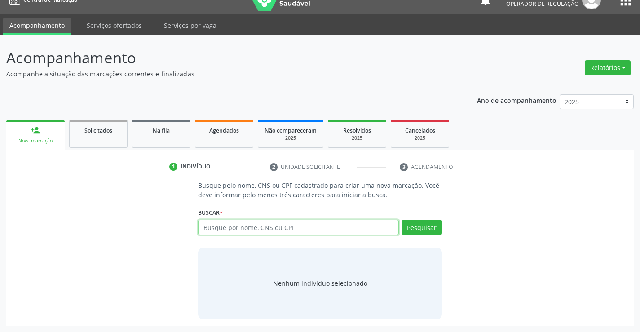
click at [236, 229] on input "text" at bounding box center [298, 227] width 200 height 15
type input "700100999516810"
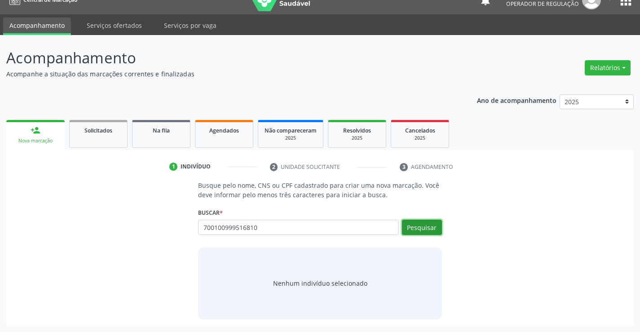
click at [428, 225] on button "Pesquisar" at bounding box center [422, 227] width 40 height 15
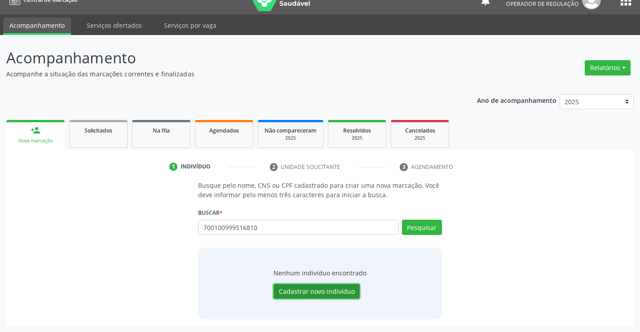
click at [332, 292] on button "Cadastrar novo indivíduo" at bounding box center [316, 291] width 86 height 15
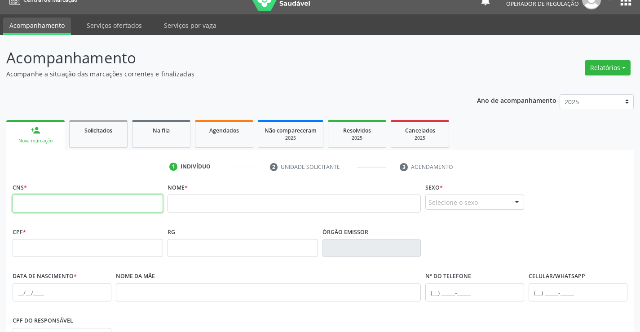
click at [60, 204] on input "text" at bounding box center [88, 203] width 150 height 18
type input "700 1009 9951 6810"
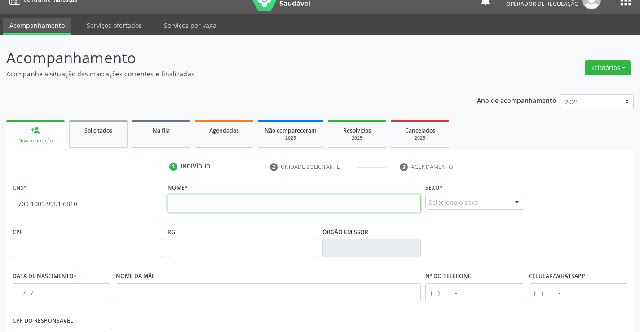
click at [231, 211] on input "text" at bounding box center [294, 203] width 254 height 18
click at [214, 204] on input "text" at bounding box center [294, 203] width 254 height 18
type input "MARIA DALVA SILVA BATISTA"
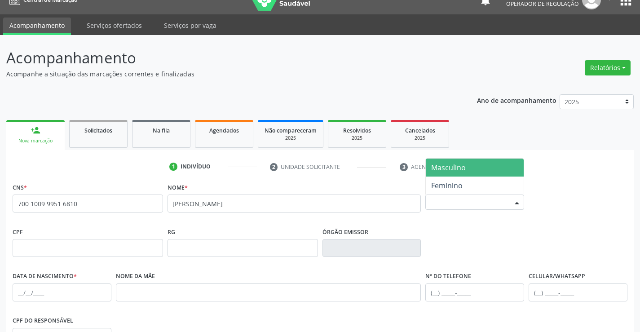
click at [519, 204] on div at bounding box center [516, 202] width 13 height 15
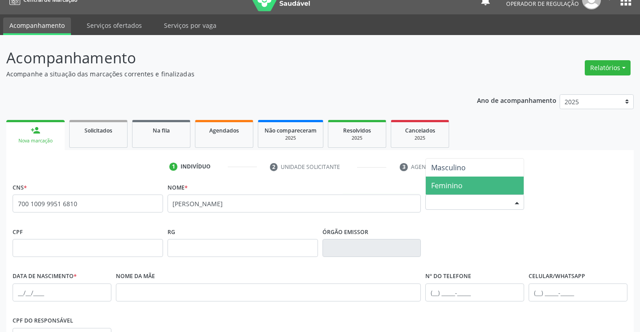
click at [458, 184] on span "Feminino" at bounding box center [446, 185] width 31 height 10
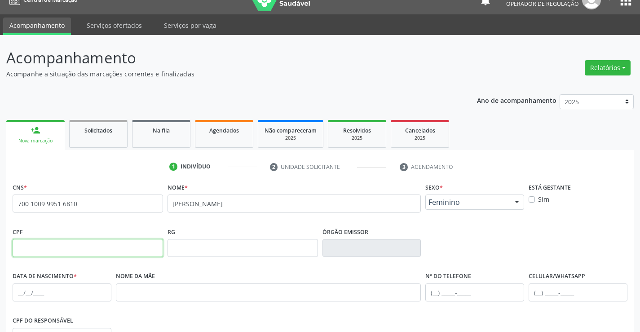
click at [104, 247] on input "text" at bounding box center [88, 248] width 150 height 18
type input "012.497.985-82"
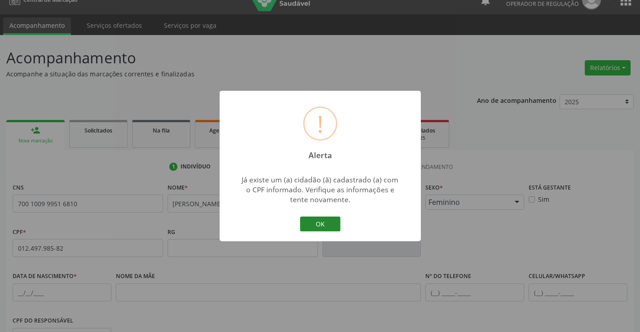
click at [321, 224] on button "OK" at bounding box center [320, 223] width 40 height 15
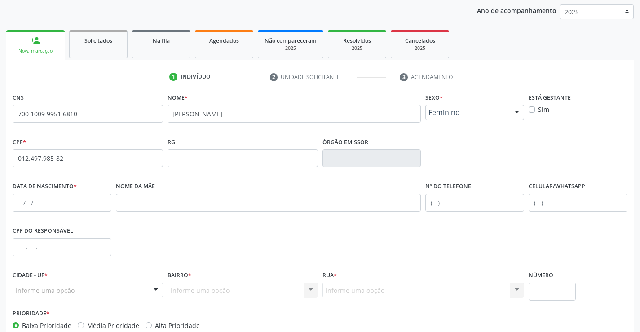
scroll to position [149, 0]
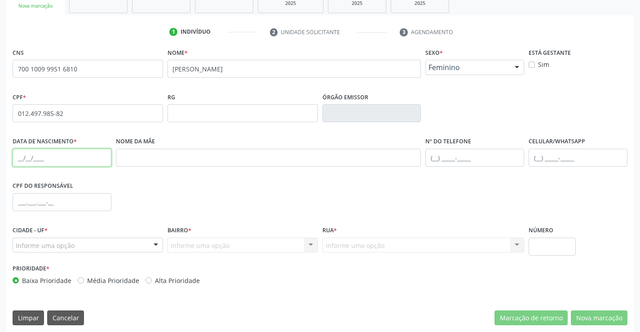
click at [64, 157] on input "text" at bounding box center [62, 158] width 99 height 18
type input "10/03/1982"
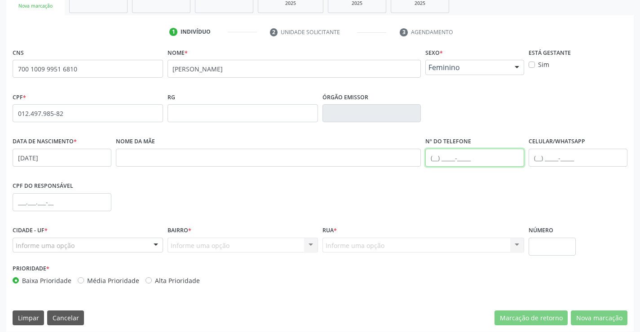
click at [431, 158] on input "text" at bounding box center [474, 158] width 99 height 18
type input "(11) 94463-4092"
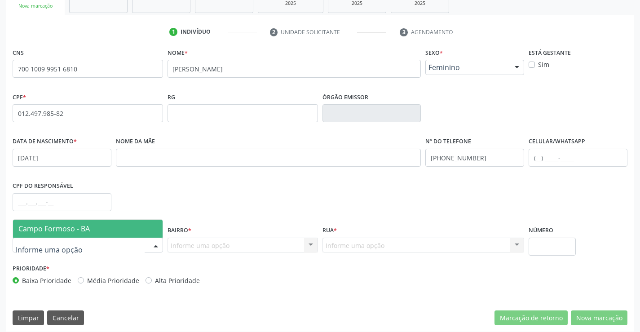
click at [142, 246] on div at bounding box center [88, 244] width 150 height 15
click at [127, 229] on span "Campo Formoso - BA" at bounding box center [87, 229] width 149 height 18
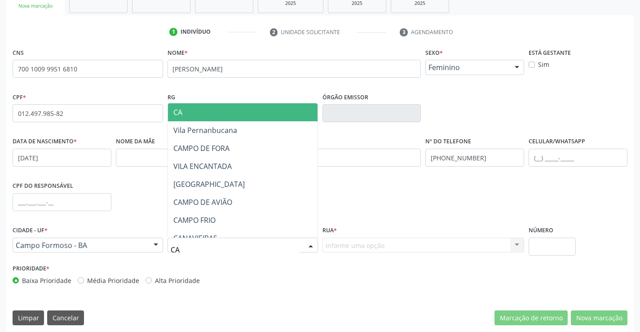
type input "CAR"
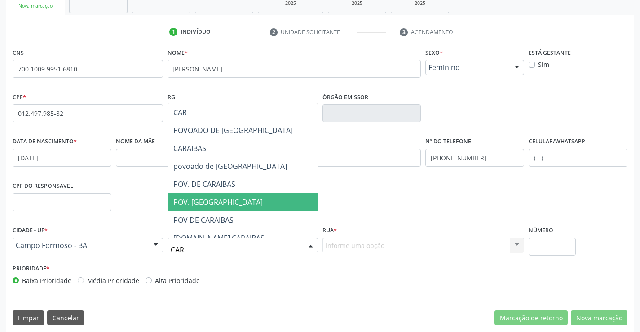
click at [214, 206] on span "POV. CARAIBAS" at bounding box center [217, 202] width 89 height 10
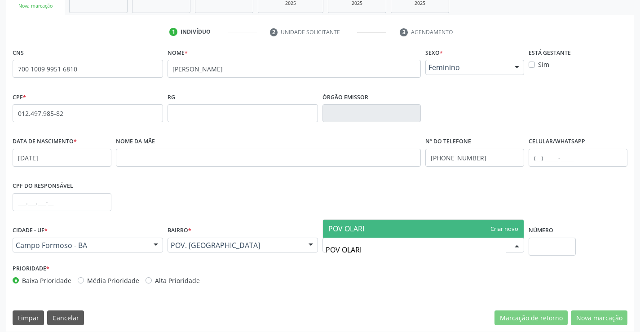
type input "POV OLARIA"
click at [369, 225] on span "POV OLARIA" at bounding box center [423, 229] width 201 height 18
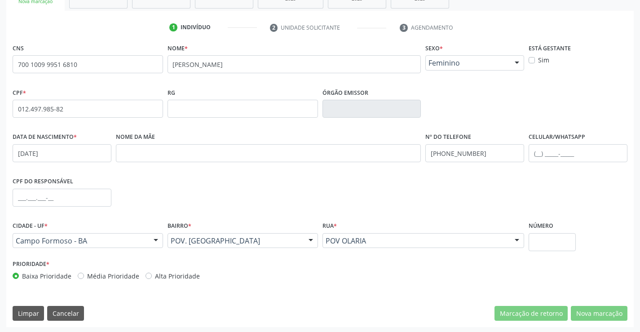
scroll to position [155, 0]
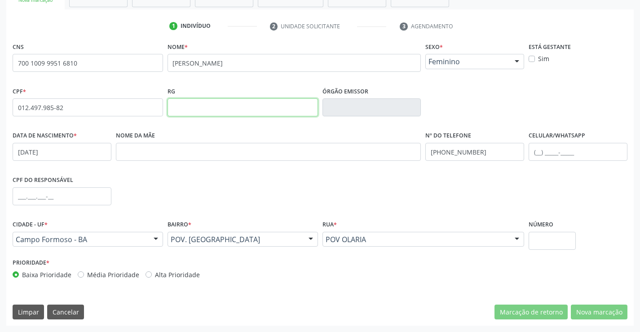
click at [205, 104] on input "text" at bounding box center [242, 107] width 150 height 18
type input "1117767086"
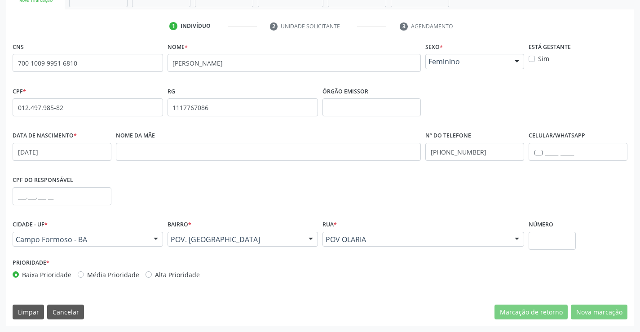
click at [87, 274] on label "Média Prioridade" at bounding box center [113, 274] width 52 height 9
click at [78, 274] on input "Média Prioridade" at bounding box center [81, 274] width 6 height 8
radio input "true"
click at [559, 244] on input "text" at bounding box center [551, 241] width 47 height 18
type input "SN"
